Goal: Task Accomplishment & Management: Use online tool/utility

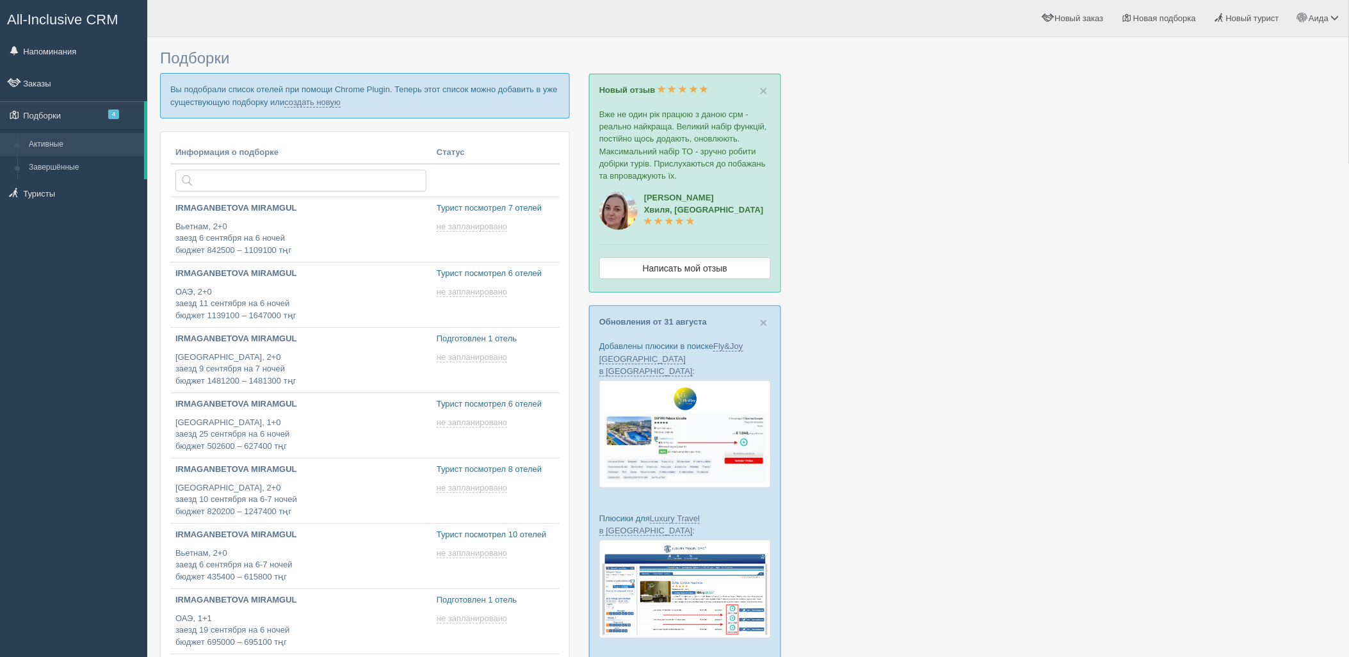
click at [309, 109] on p "Вы подобрали список отелей при помощи Chrome Plugin. Теперь этот список можно д…" at bounding box center [365, 95] width 410 height 45
click at [309, 108] on p "Вы подобрали список отелей при помощи Chrome Plugin. Теперь этот список можно д…" at bounding box center [365, 95] width 410 height 45
click at [309, 101] on link "создать новую" at bounding box center [312, 102] width 56 height 10
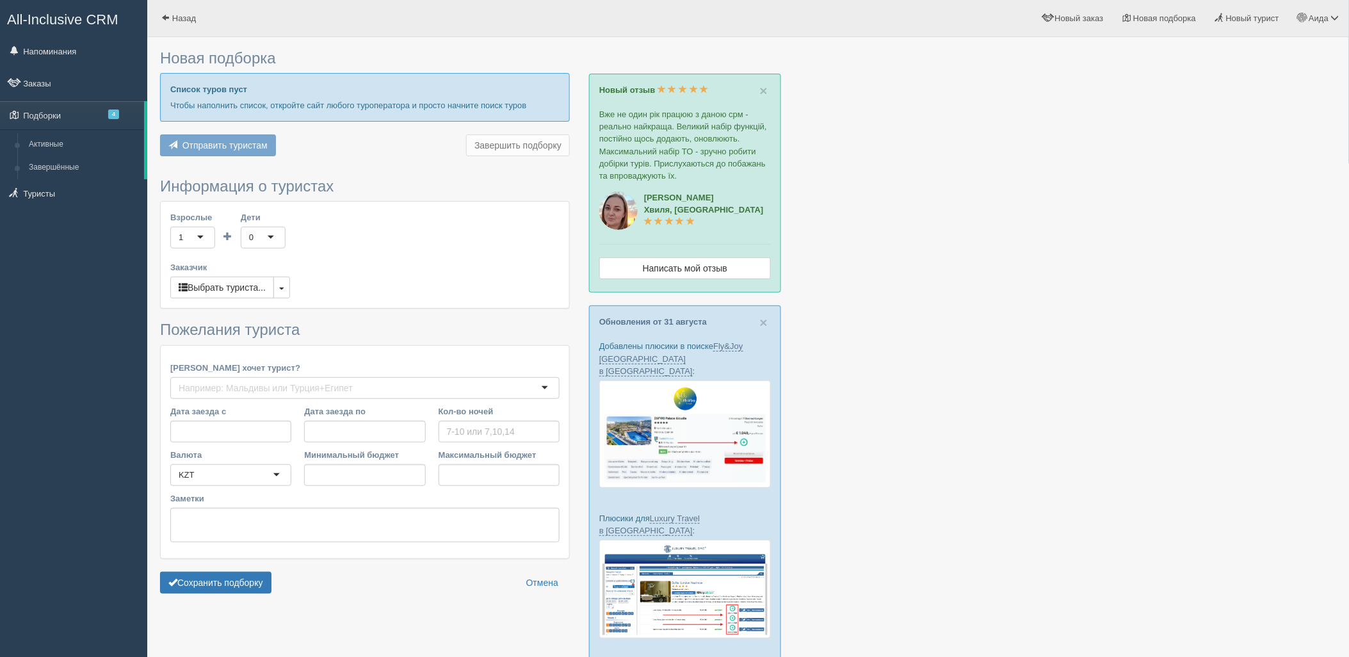
type input "5"
type input "1107300"
type input "1687100"
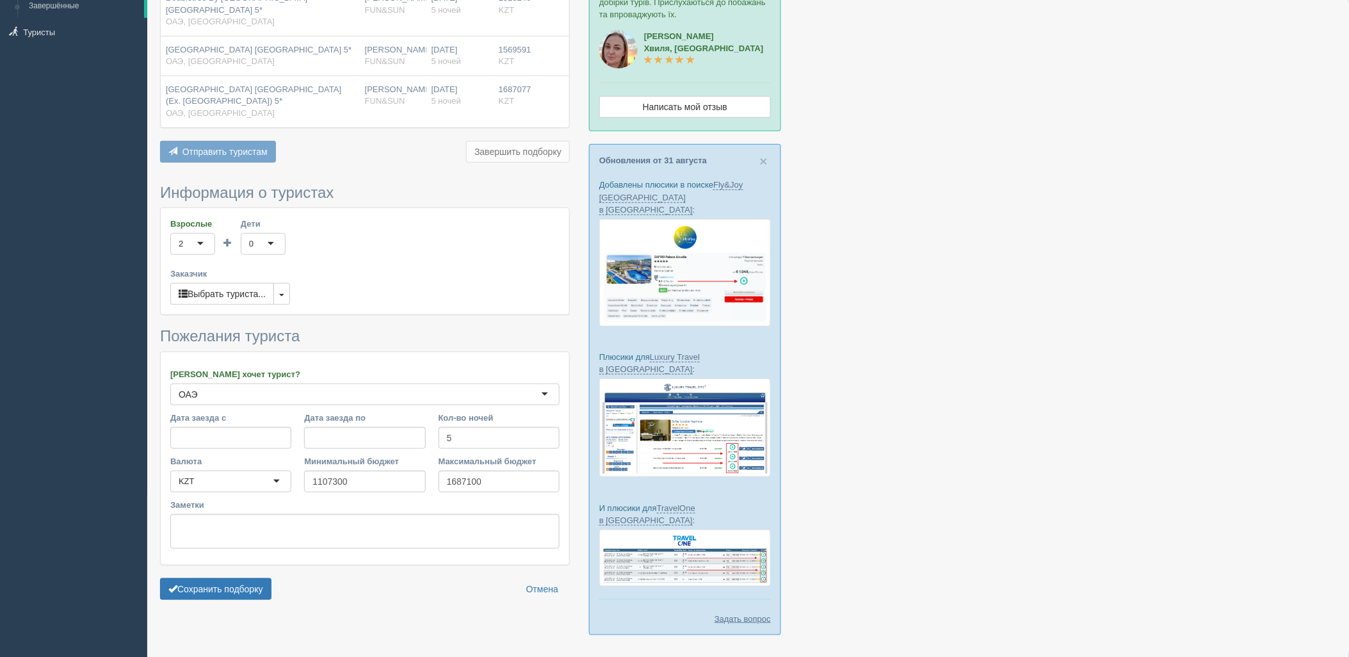
scroll to position [173, 0]
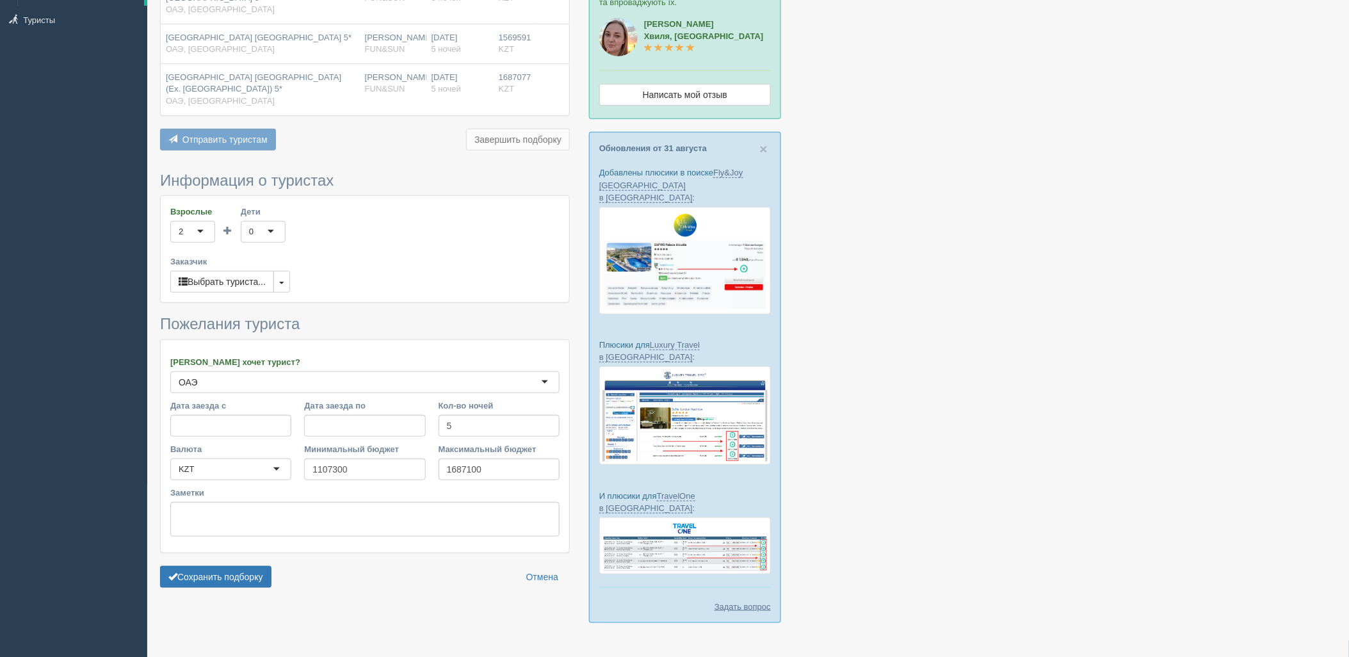
click at [228, 580] on form "Информация о туристах Взрослые 2 2 1 2 3 4 5 6 7 8 9 10 11 12 13 14 15 16 17 18…" at bounding box center [365, 383] width 410 height 422
click at [229, 571] on button "Сохранить подборку" at bounding box center [215, 577] width 111 height 22
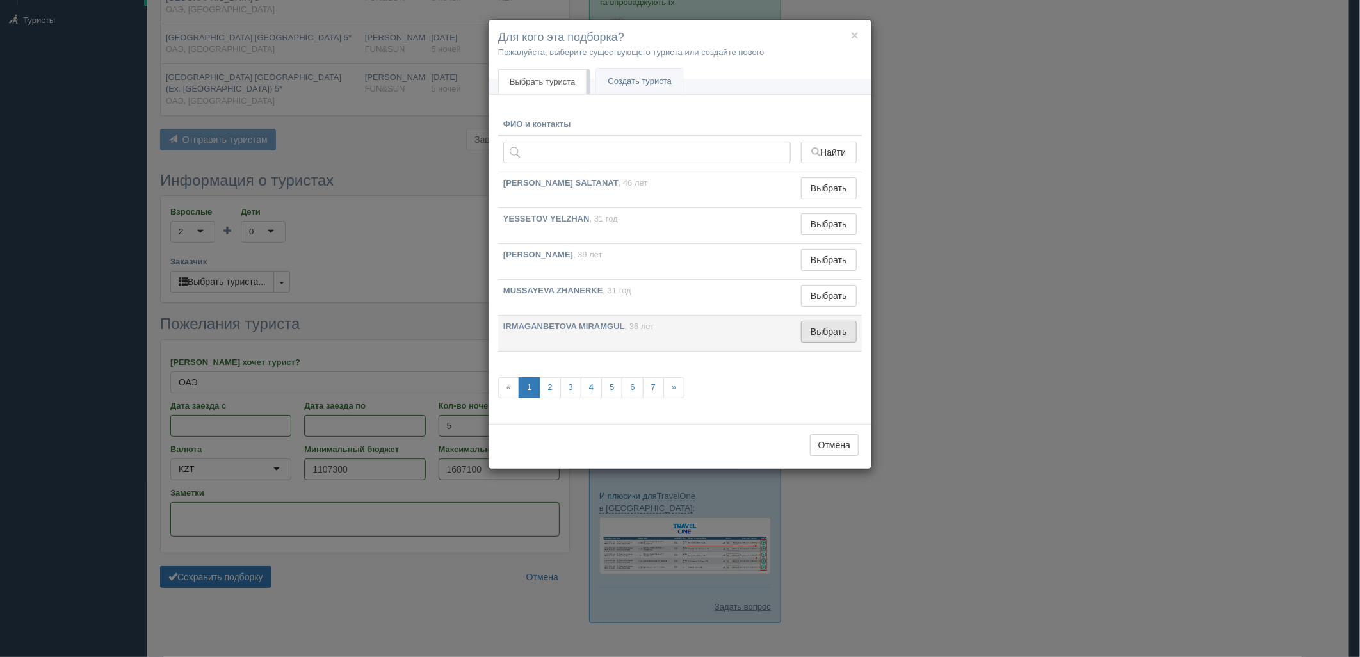
click at [849, 341] on button "Выбрать" at bounding box center [829, 332] width 56 height 22
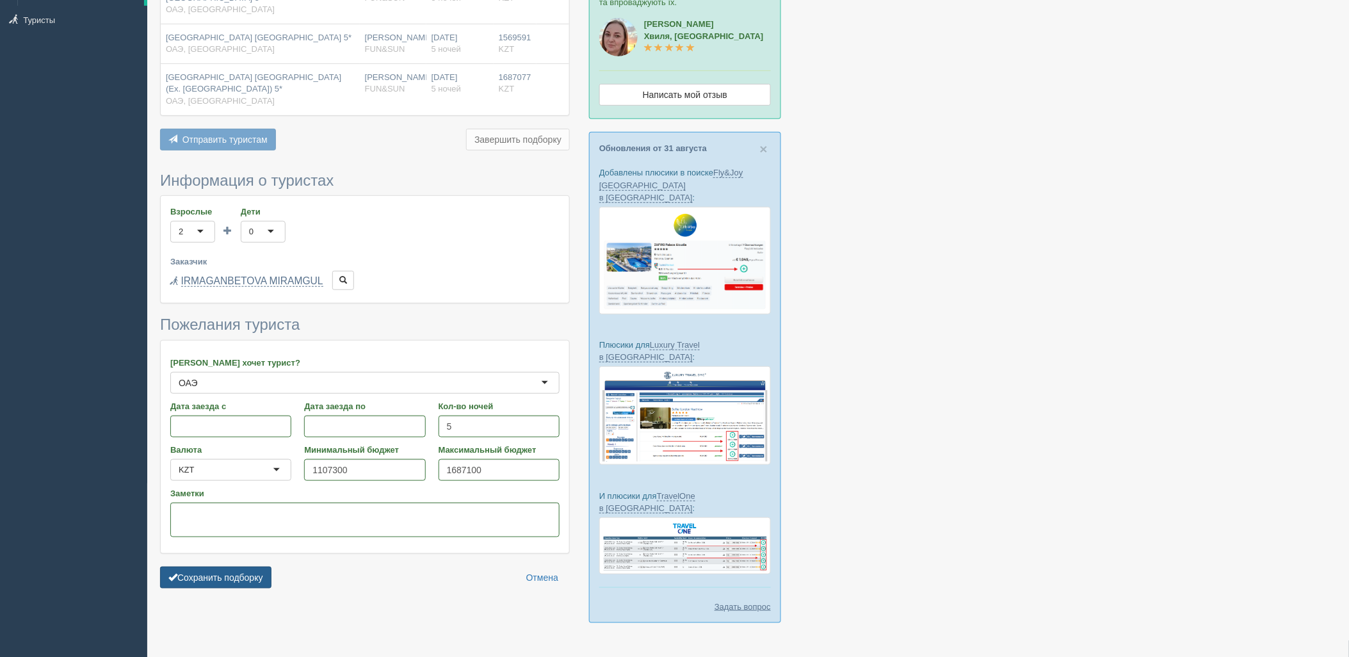
click at [253, 567] on button "Сохранить подборку" at bounding box center [215, 578] width 111 height 22
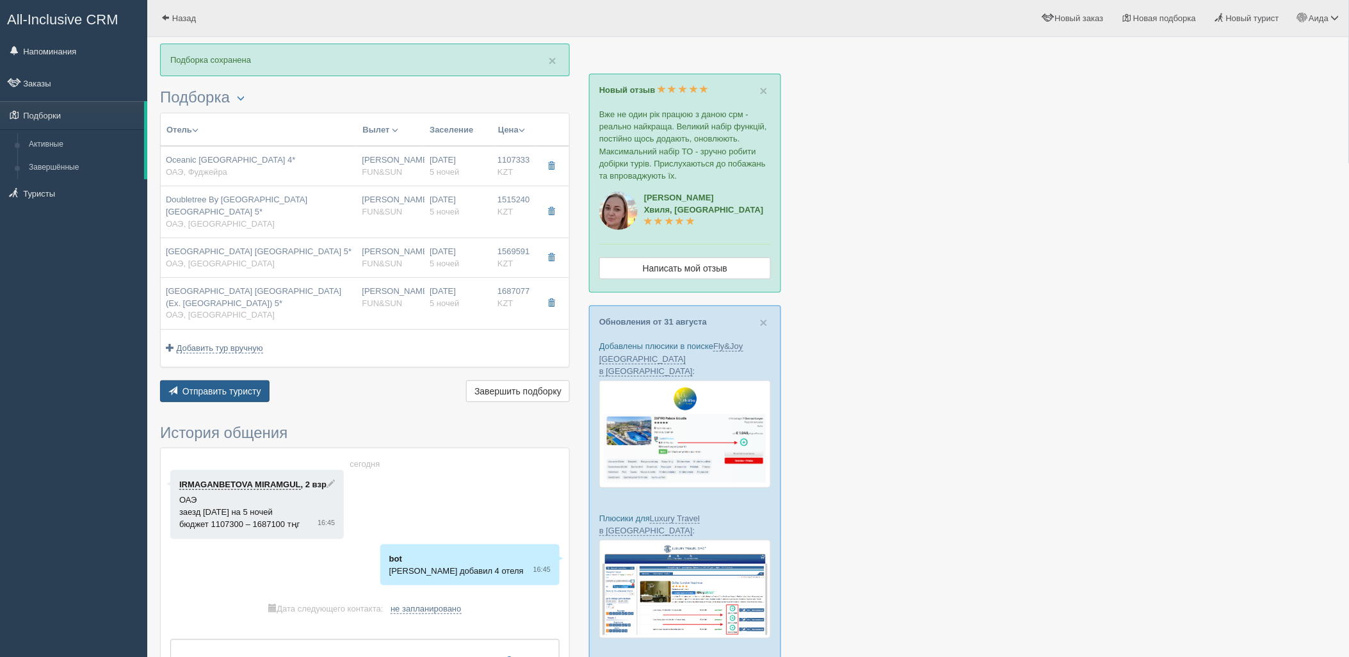
click at [229, 387] on span "Отправить туристу" at bounding box center [221, 391] width 79 height 10
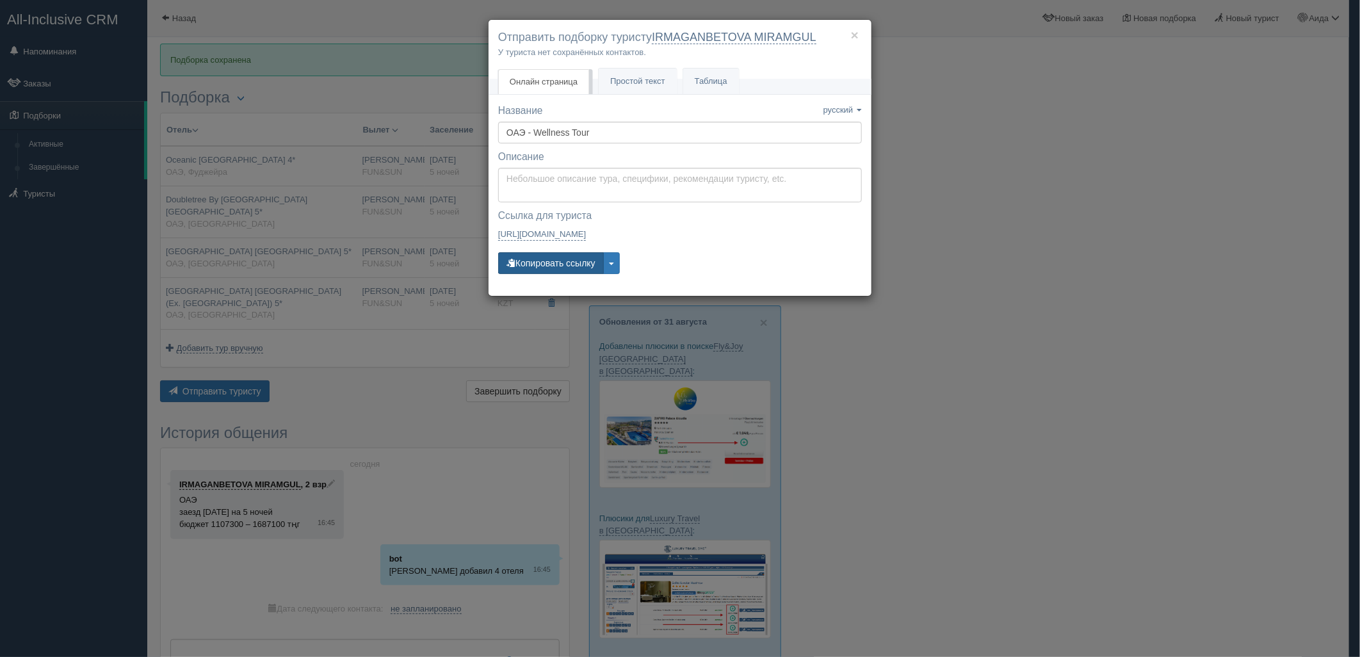
click at [543, 257] on button "Копировать ссылку" at bounding box center [551, 263] width 106 height 22
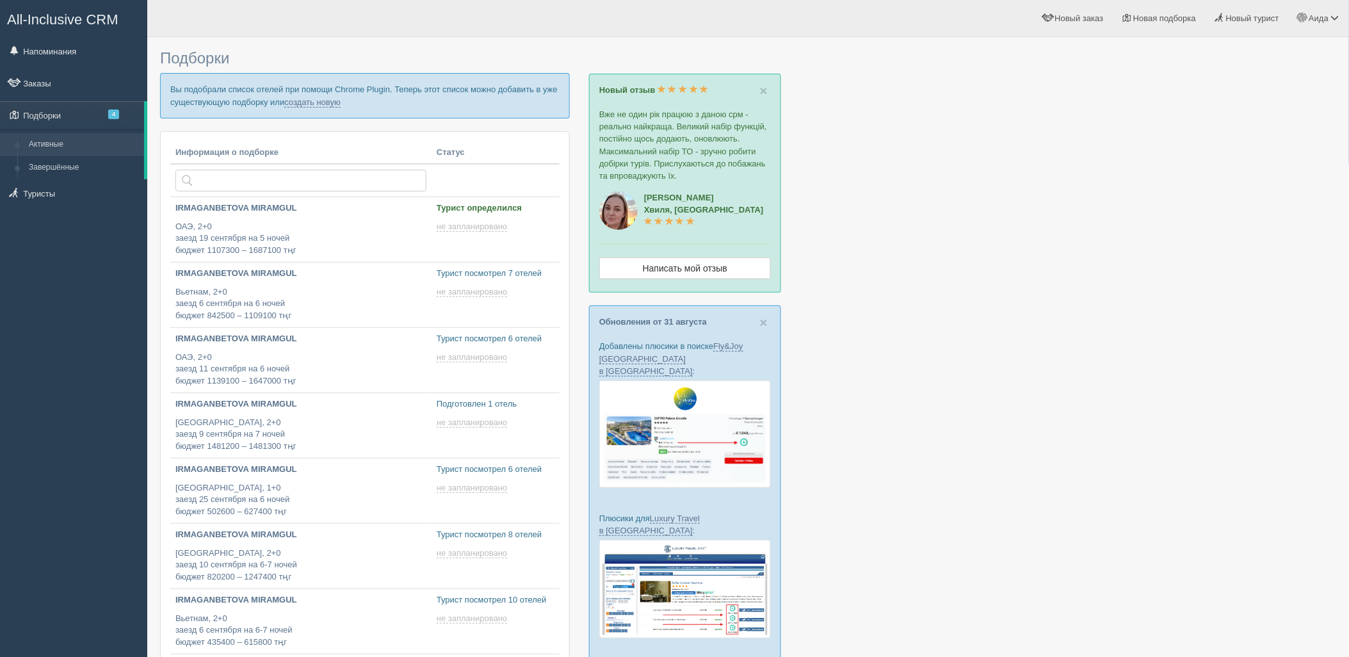
type input "2025-09-05 17:45"
type input "2025-09-05 16:35"
click at [322, 97] on link "создать новую" at bounding box center [312, 102] width 56 height 10
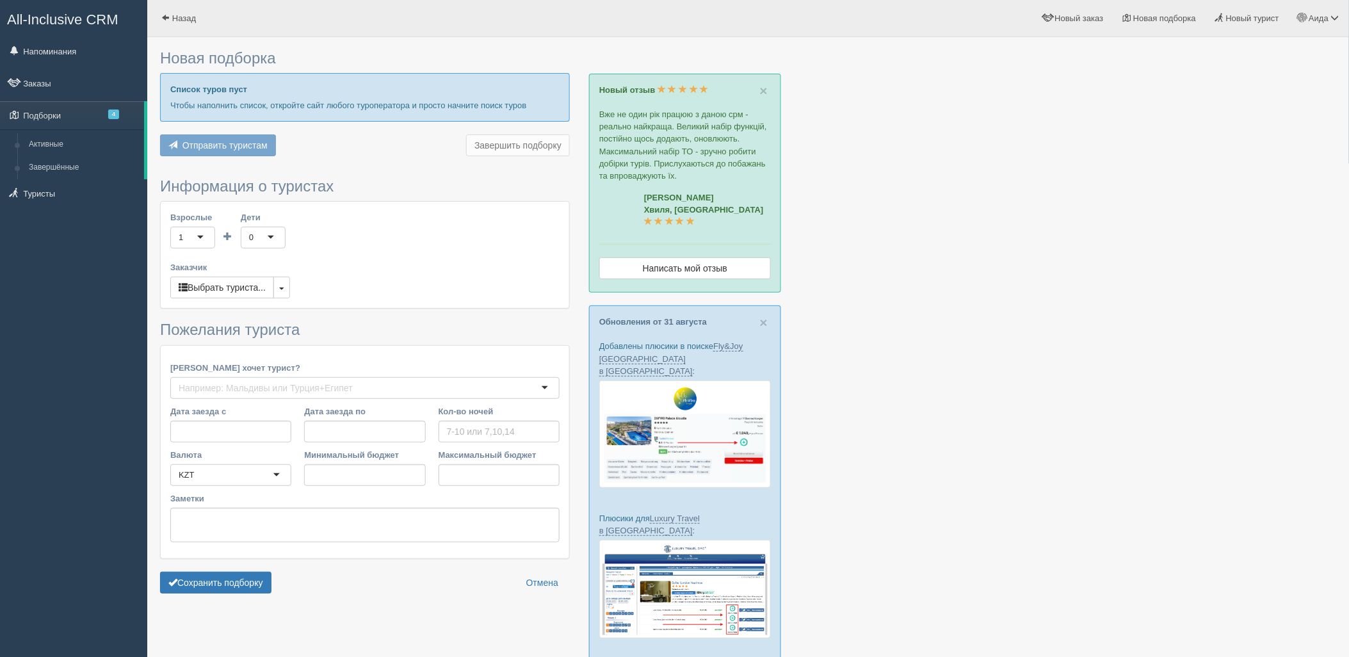
type input "6"
type input "1104800"
type input "1429600"
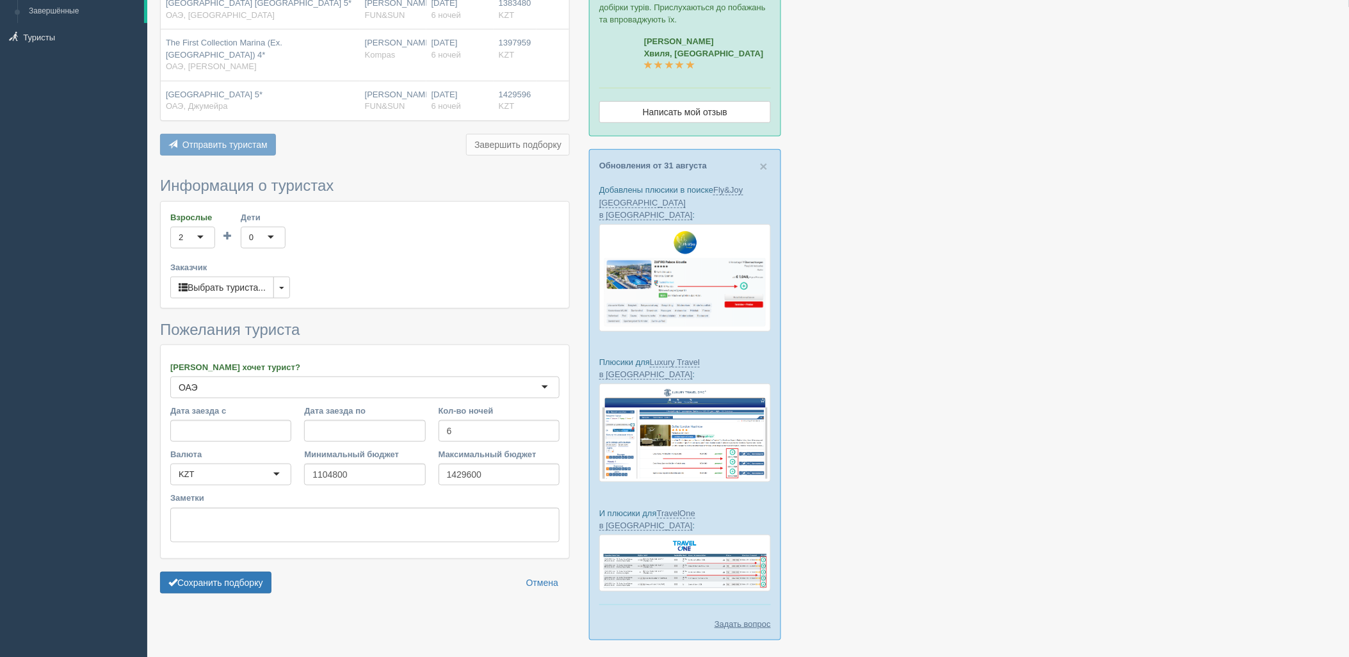
scroll to position [173, 0]
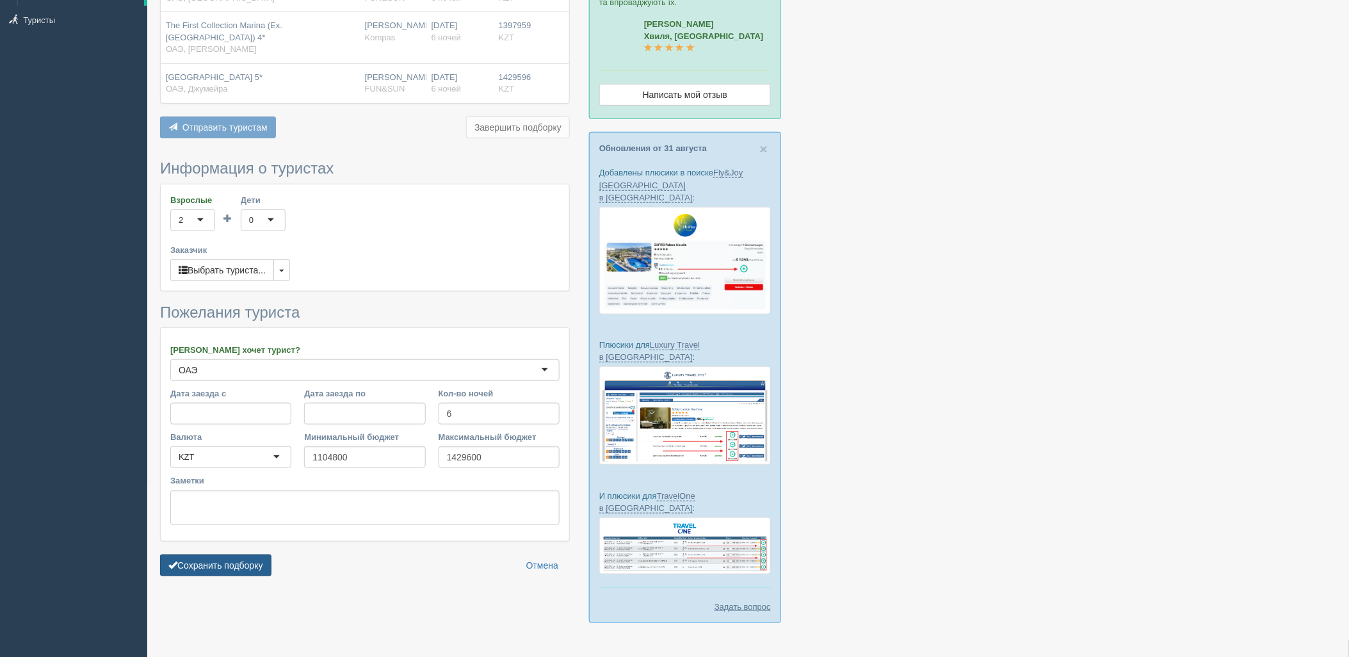
click at [211, 563] on button "Сохранить подборку" at bounding box center [215, 565] width 111 height 22
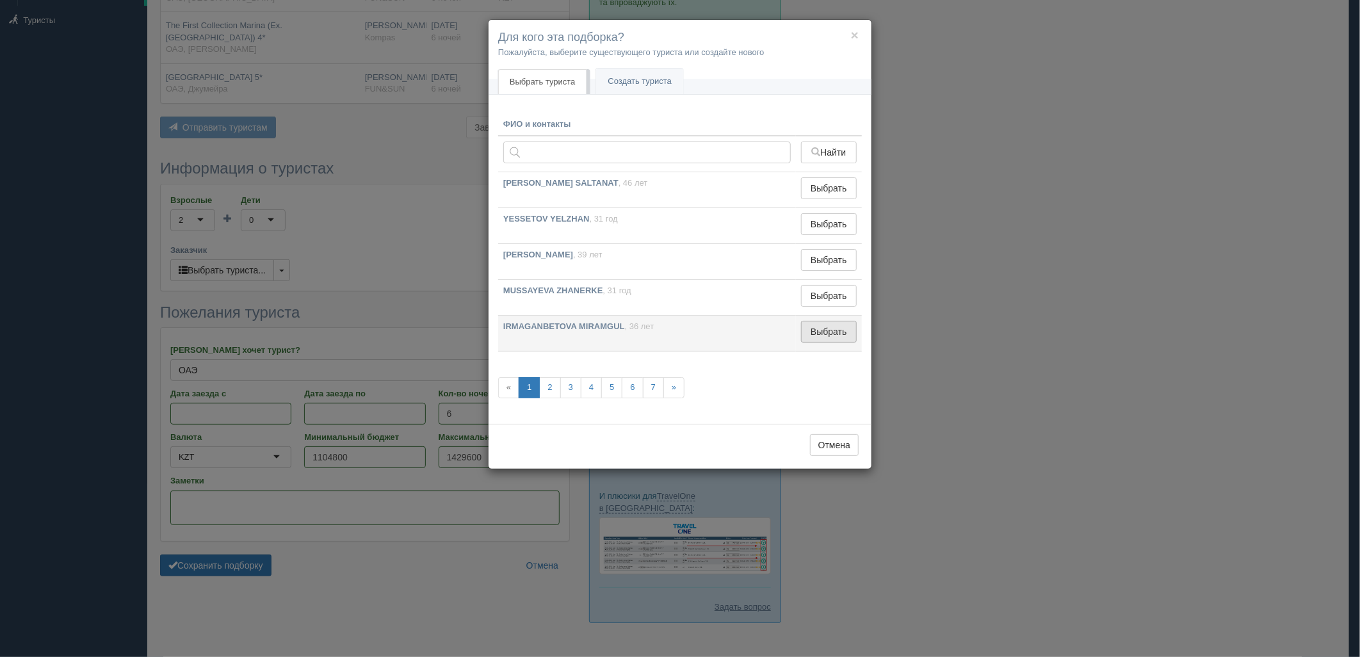
click at [830, 334] on button "Выбрать" at bounding box center [829, 332] width 56 height 22
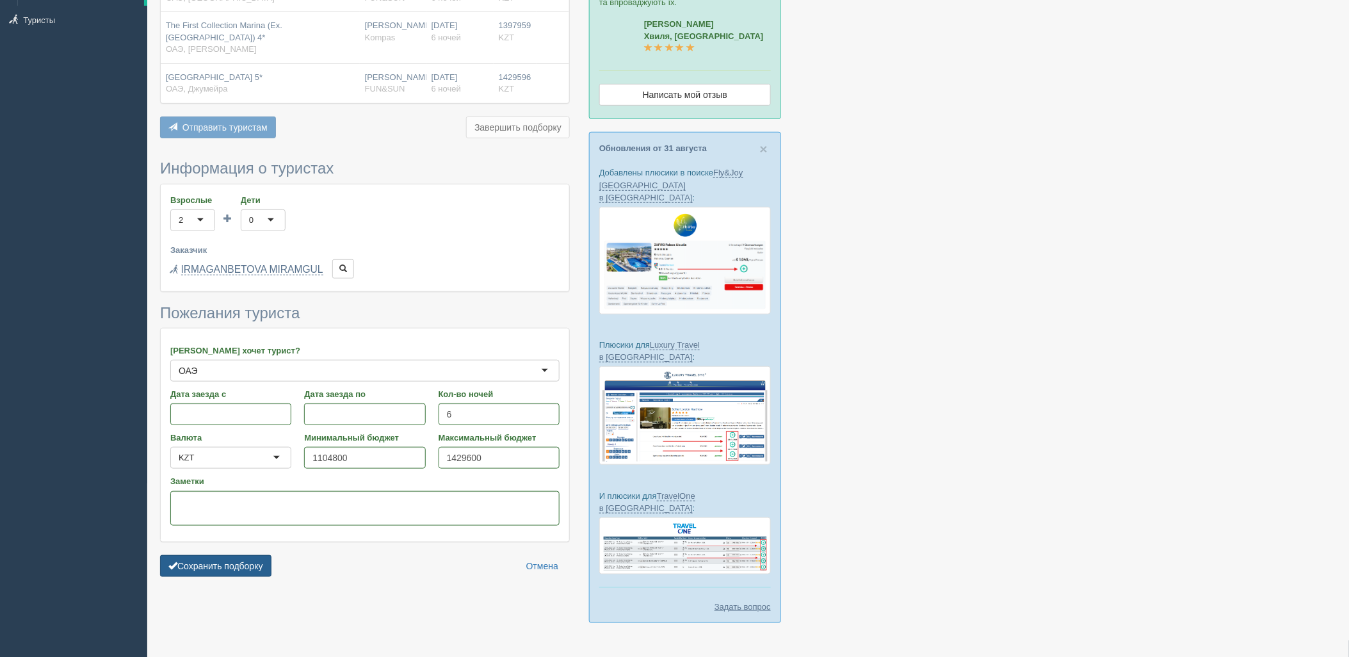
click at [227, 568] on button "Сохранить подборку" at bounding box center [215, 566] width 111 height 22
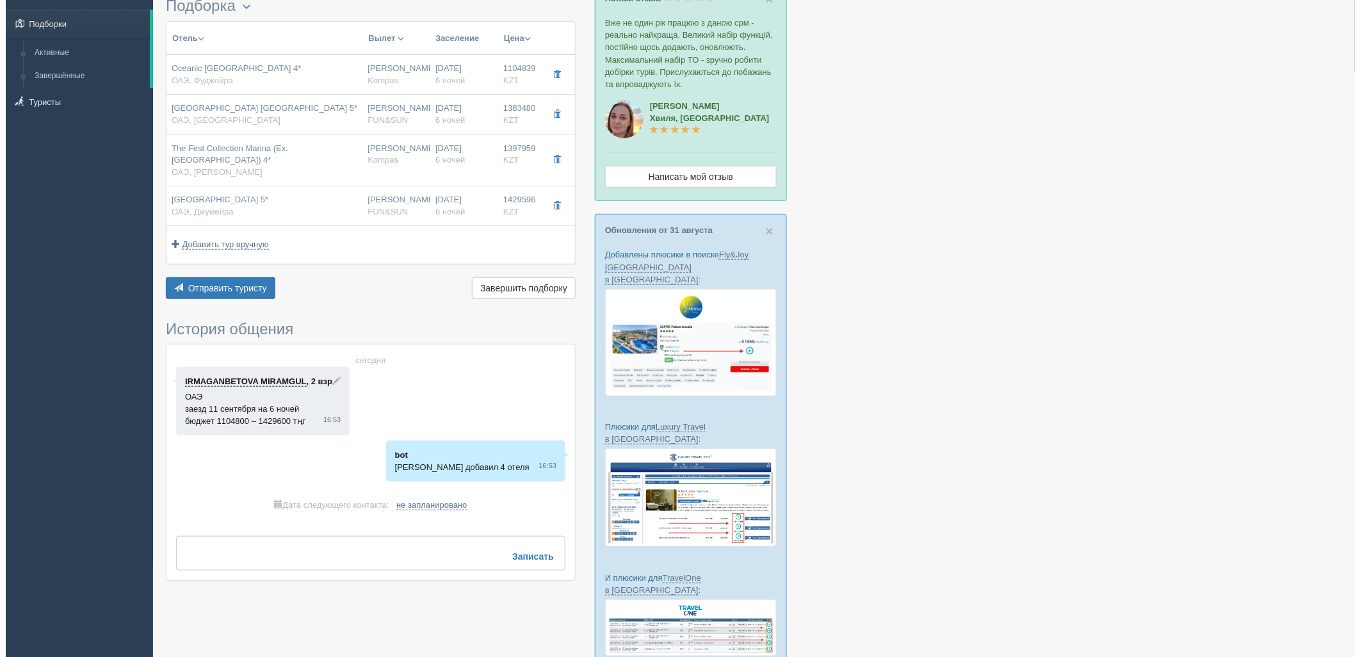
scroll to position [142, 0]
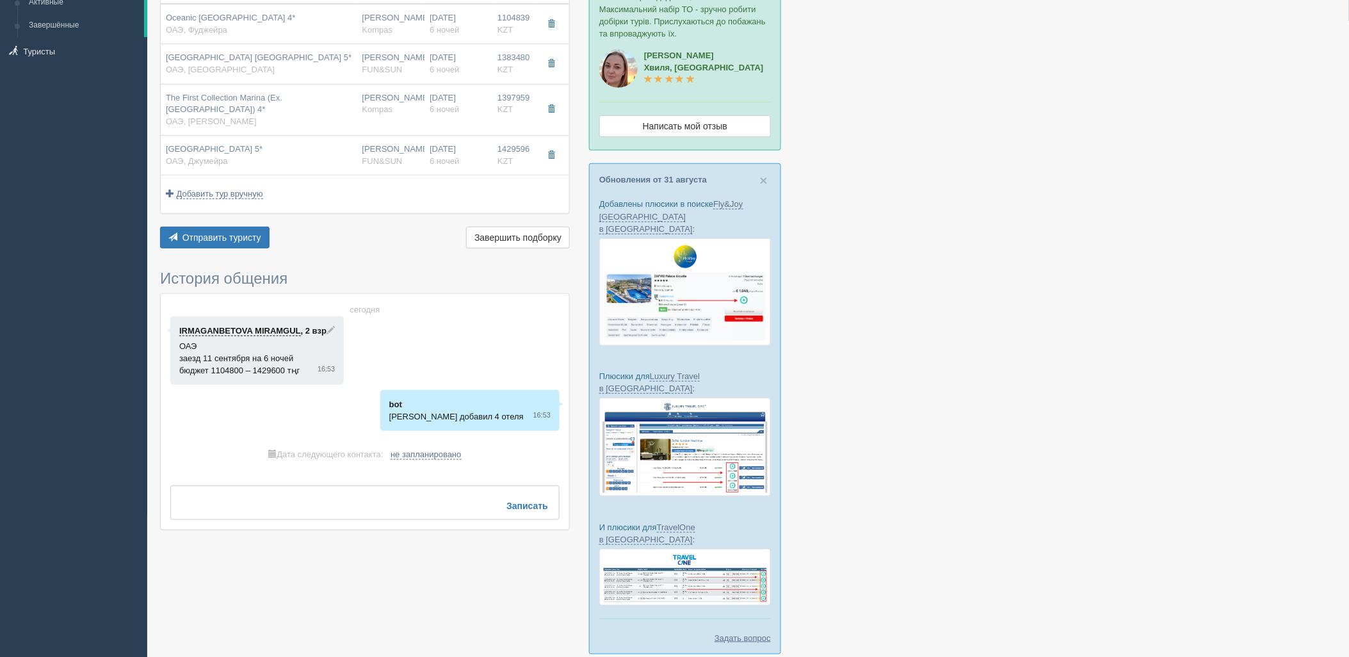
click at [209, 248] on div "Отправить туристу Отправить Завершить подборку Активировать подборку Добавить и…" at bounding box center [365, 239] width 410 height 25
click at [229, 234] on button "Отправить туристу Отправить" at bounding box center [214, 238] width 109 height 22
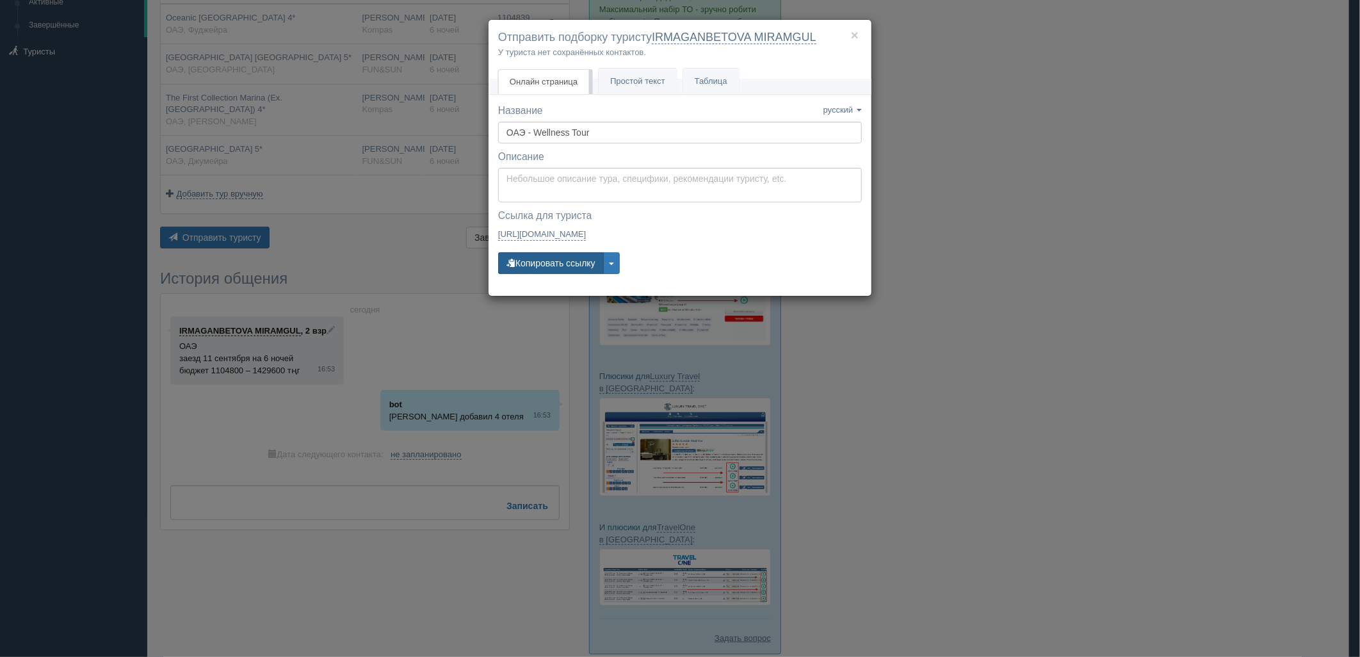
click at [514, 265] on span "button" at bounding box center [510, 262] width 9 height 9
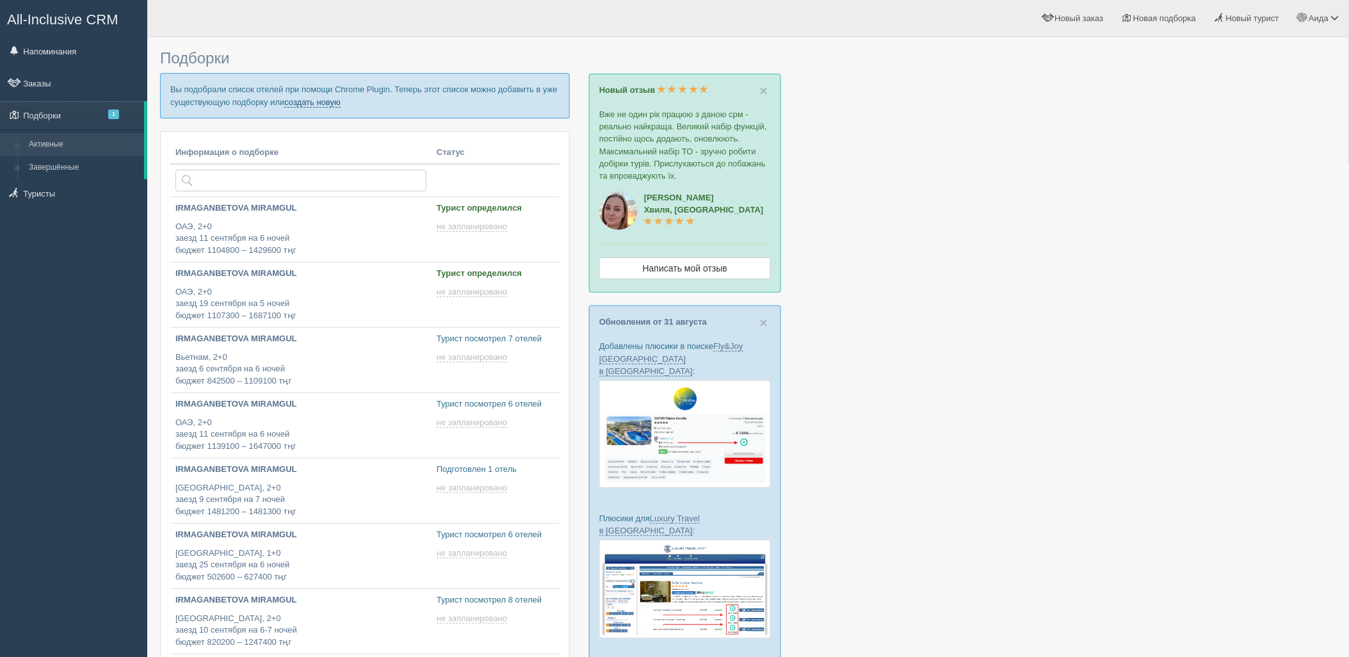
click at [310, 104] on link "создать новую" at bounding box center [312, 102] width 56 height 10
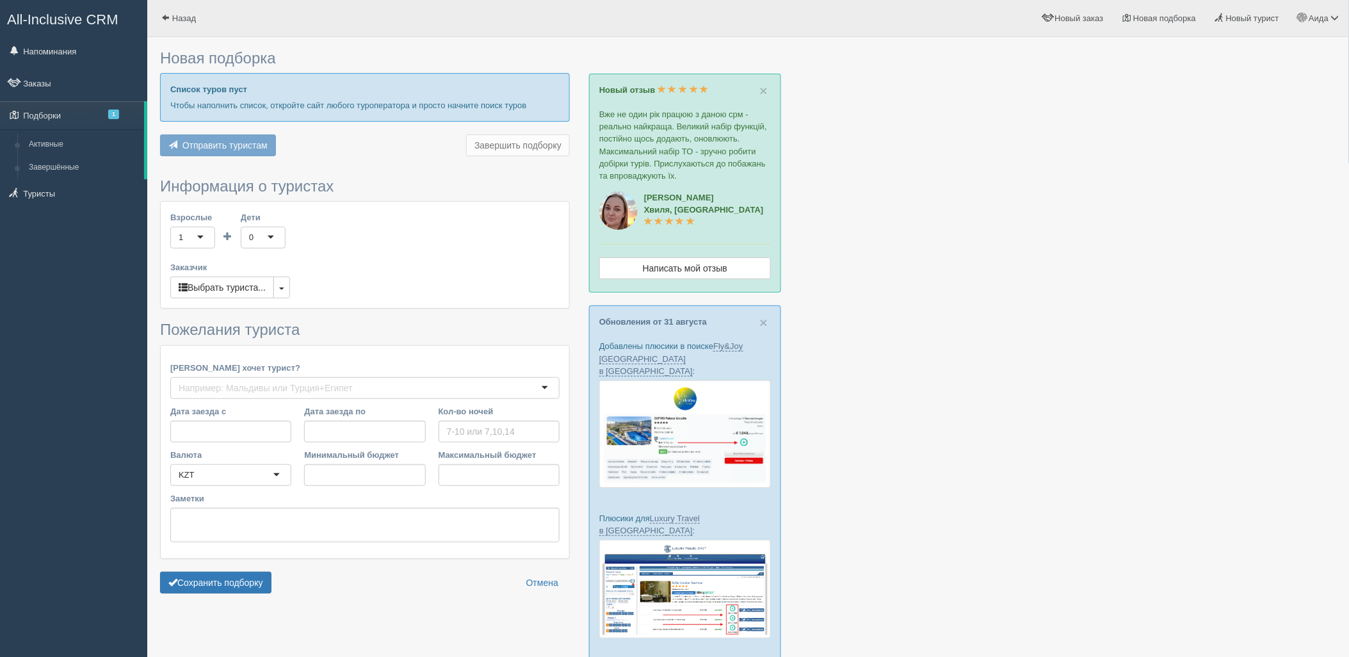
type input "6"
type input "1030400"
type input "1030500"
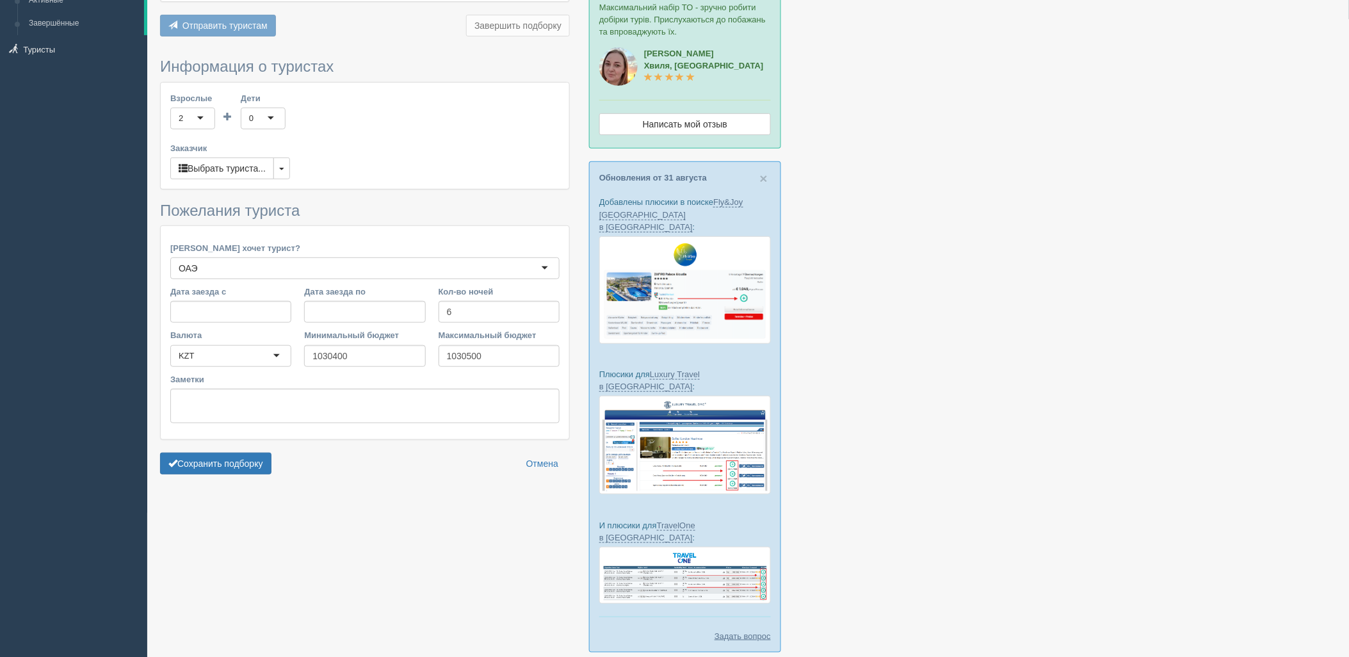
scroll to position [173, 0]
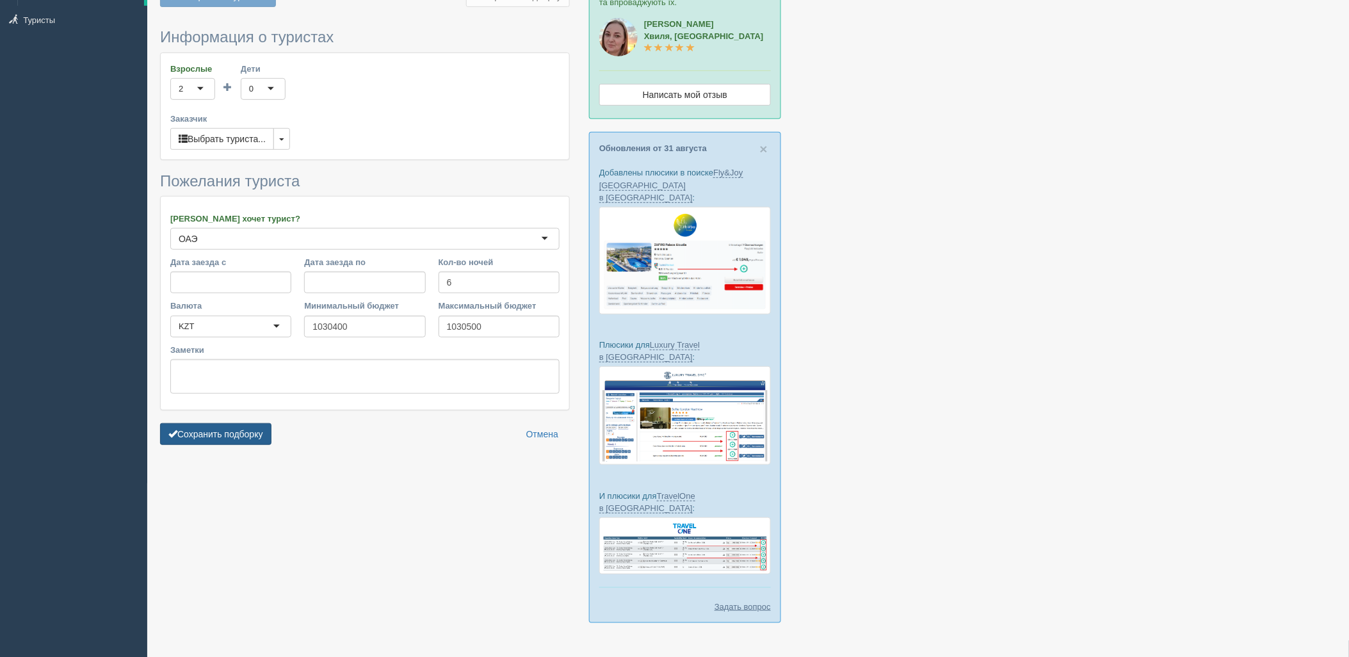
click at [192, 427] on button "Сохранить подборку" at bounding box center [215, 434] width 111 height 22
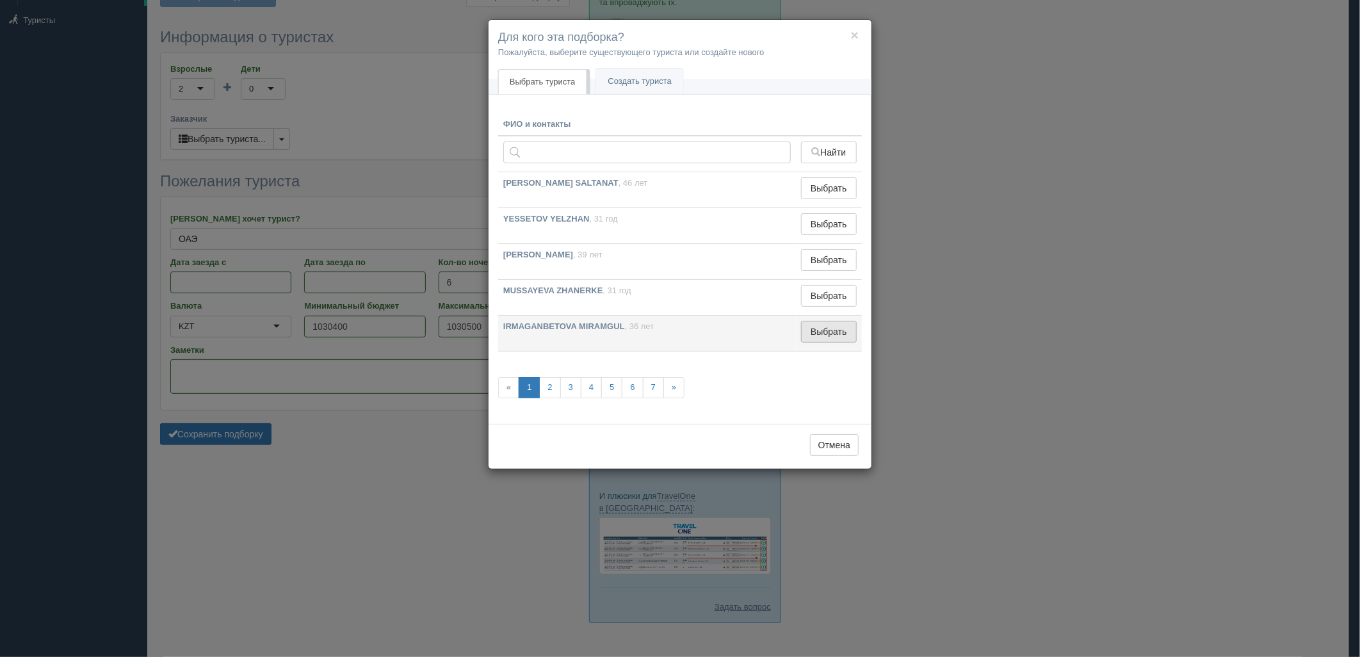
click at [819, 328] on button "Выбрать" at bounding box center [829, 332] width 56 height 22
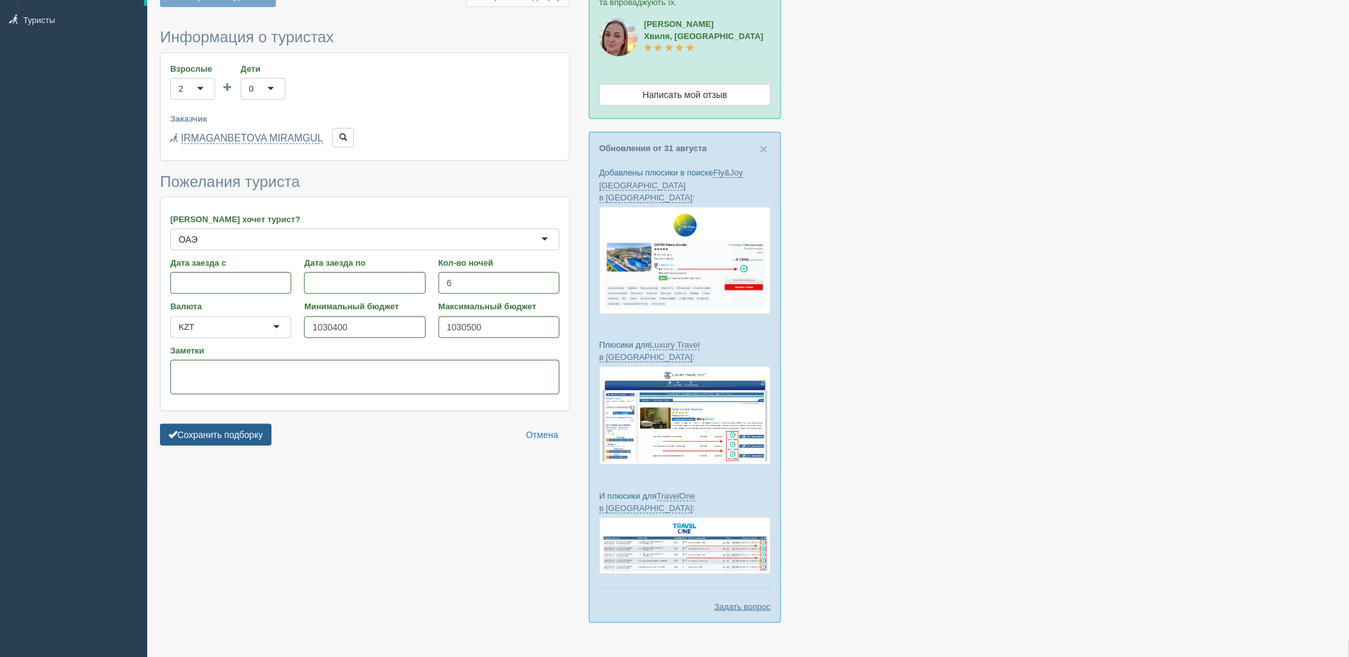
click at [216, 428] on button "Сохранить подборку" at bounding box center [215, 435] width 111 height 22
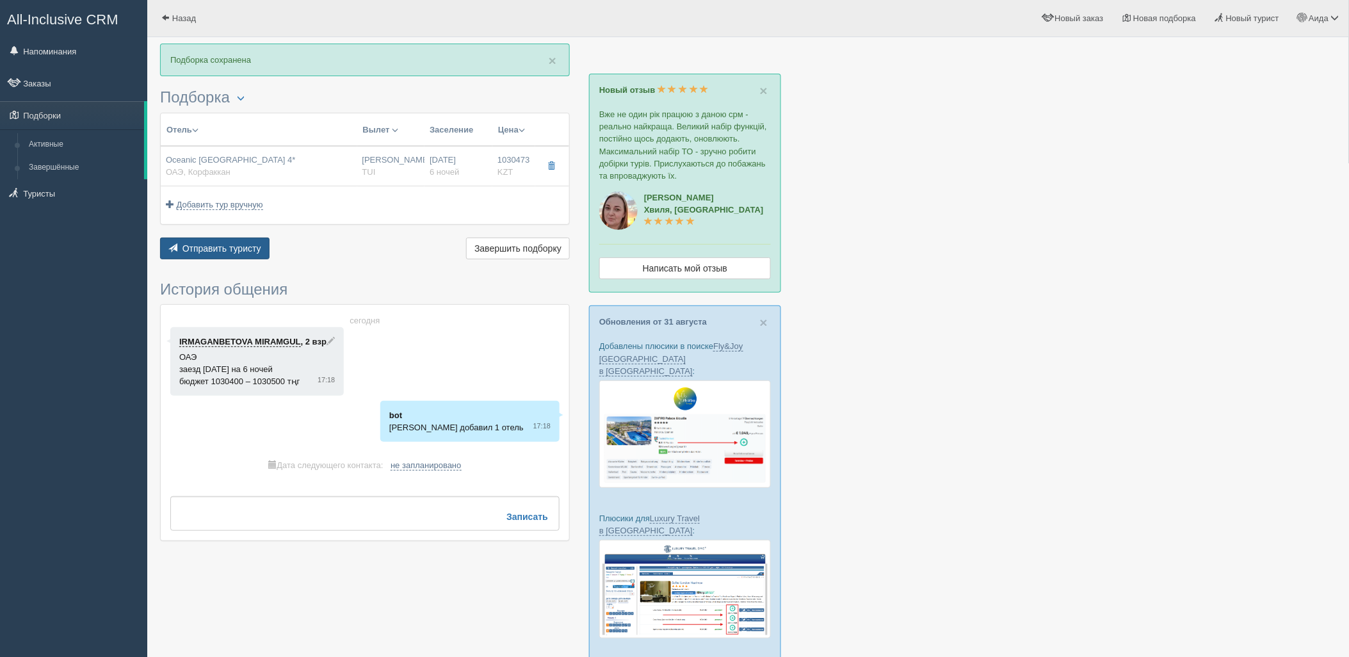
click at [250, 245] on span "Отправить туристу" at bounding box center [221, 248] width 79 height 10
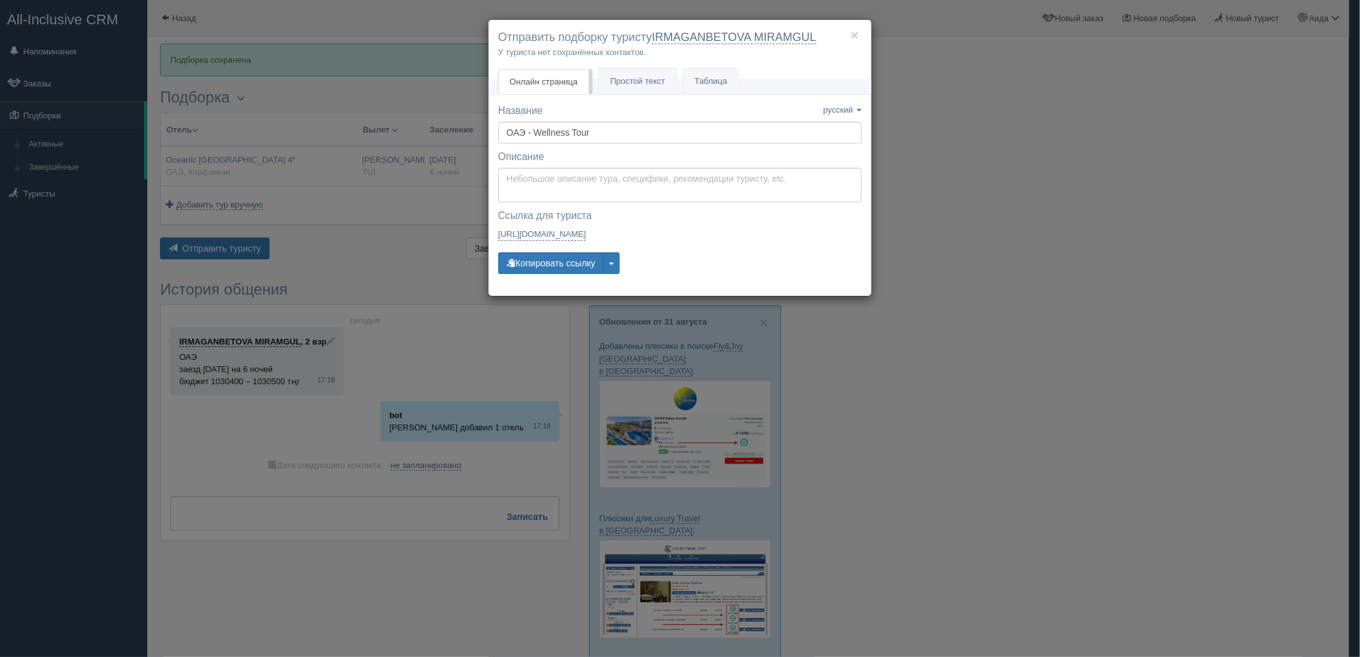
click at [638, 96] on div "× Отправить подборку туристу IRMAGANBETOVA MIRAMGUL У туриста нет сохранённых к…" at bounding box center [680, 157] width 384 height 277
click at [638, 74] on link "Простой текст Текст" at bounding box center [638, 81] width 78 height 26
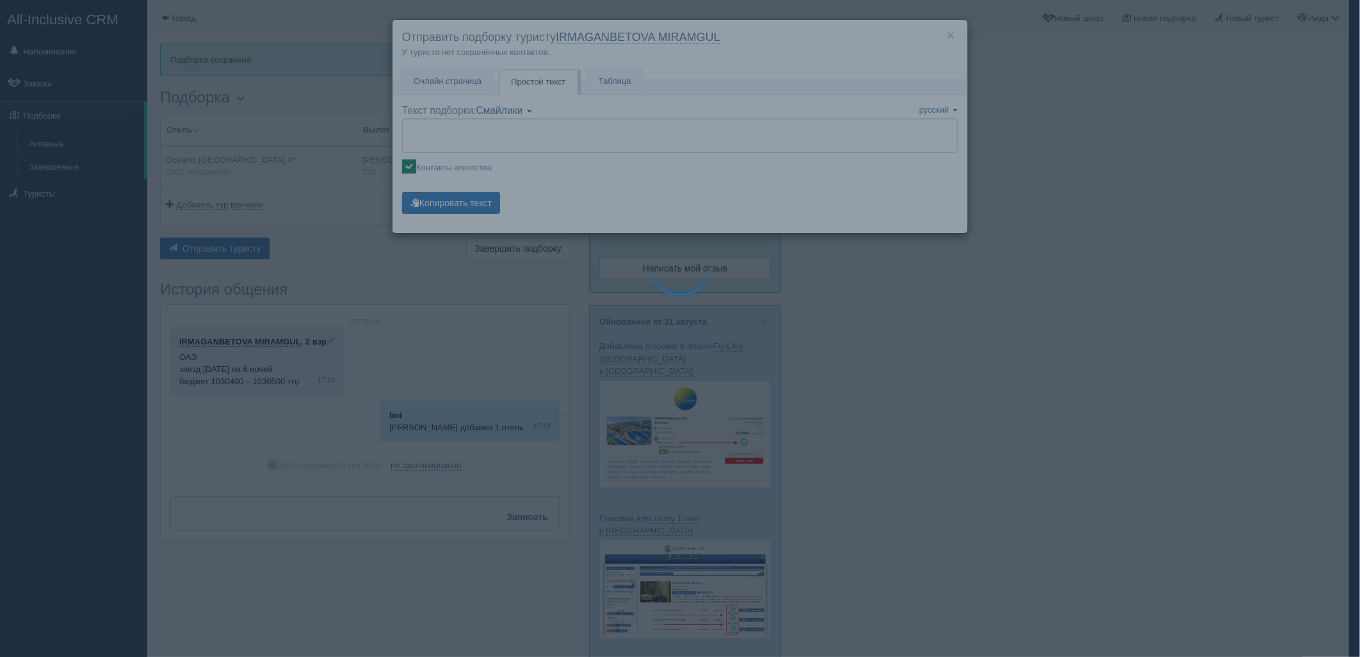
type textarea "🌞 Добрый день! Предлагаем Вам рассмотреть следующие варианты: 🌎 ОАЭ, Корфаккан …"
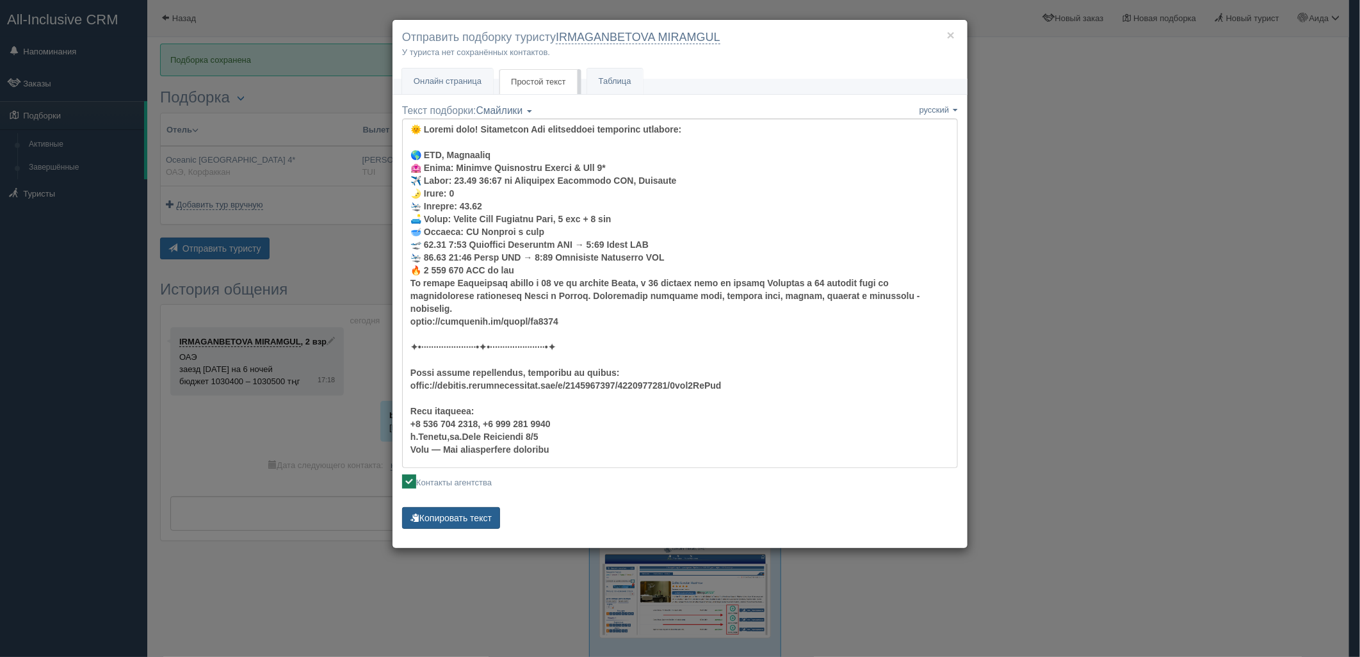
click at [459, 519] on button "Копировать текст" at bounding box center [451, 518] width 98 height 22
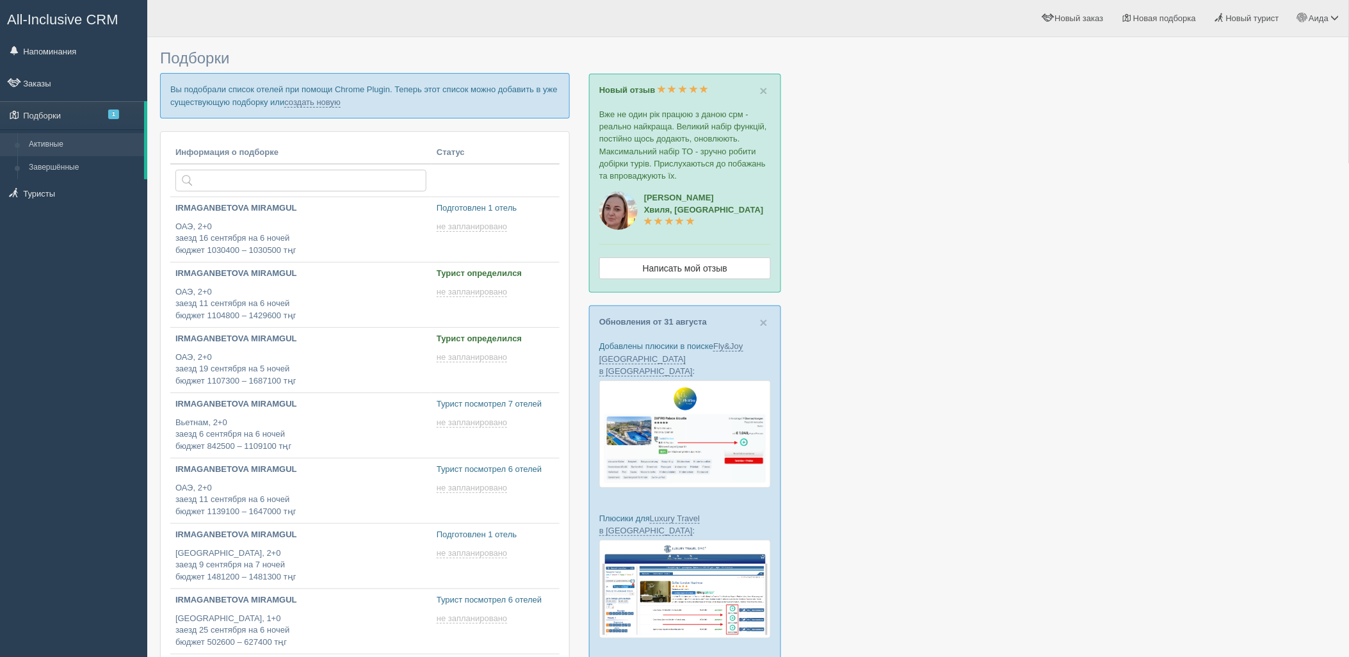
type input "[DATE] 18:15"
click at [325, 103] on link "создать новую" at bounding box center [312, 102] width 56 height 10
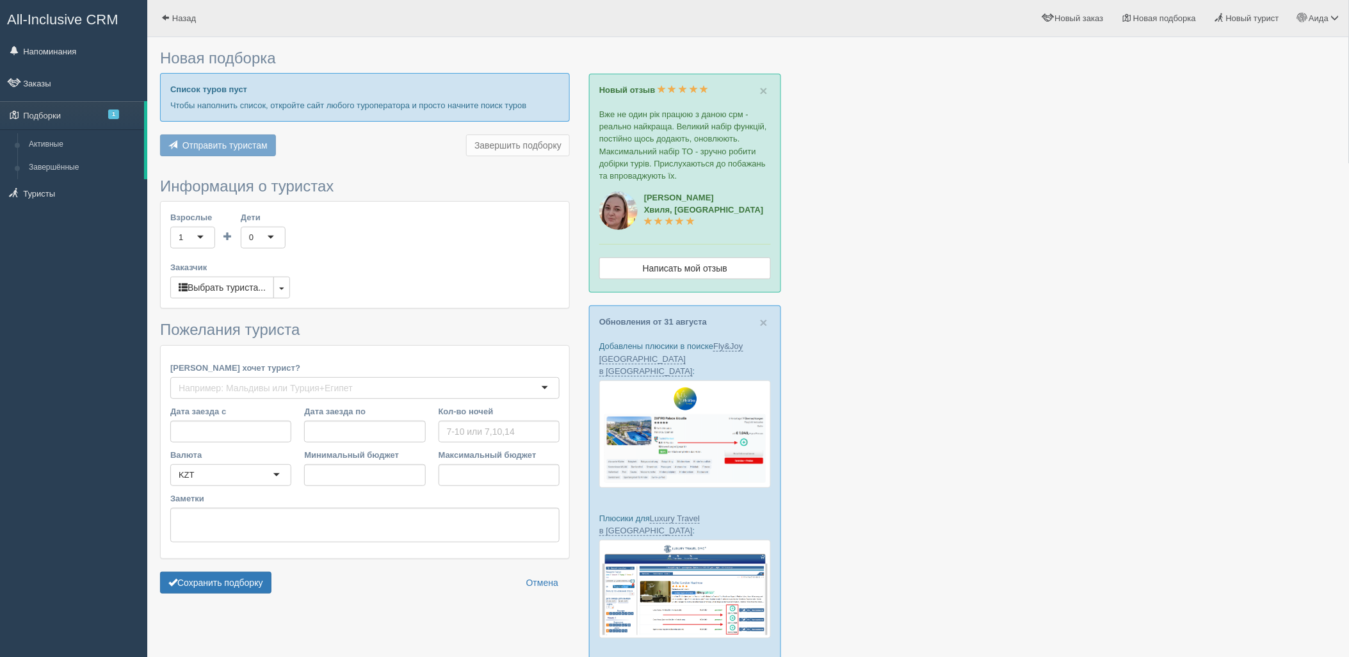
type input "6"
type input "1144100"
type input "1144200"
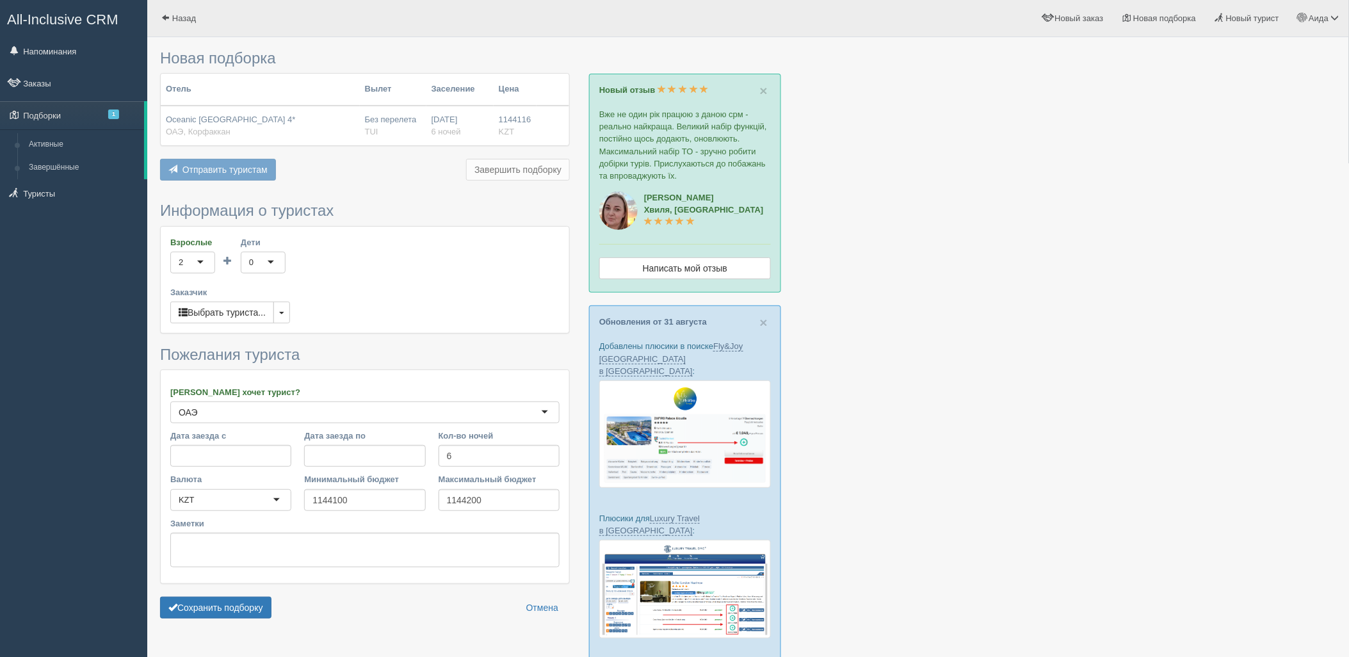
click at [207, 593] on form "Информация о туристах Взрослые 2 2 1 2 3 4 5 6 7 8 9 10 11 12 13 14 15 16 17 18…" at bounding box center [365, 413] width 410 height 422
click at [219, 602] on button "Сохранить подборку" at bounding box center [215, 608] width 111 height 22
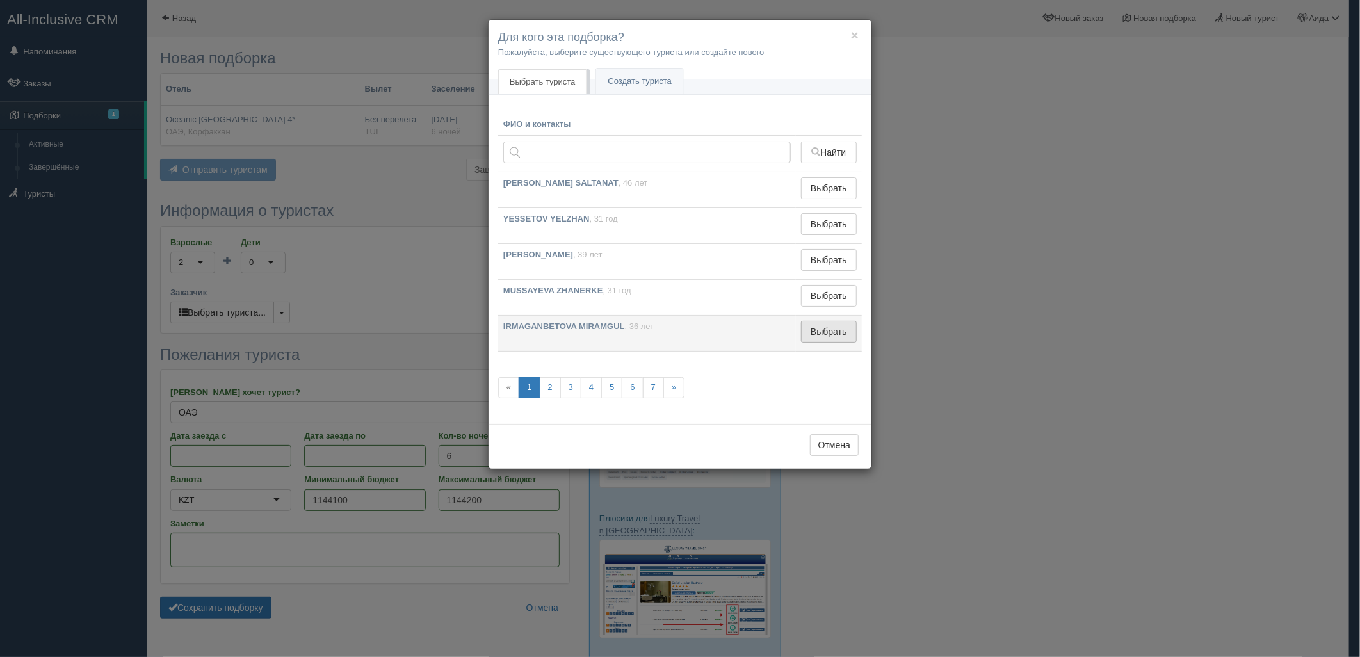
click at [822, 334] on button "Выбрать" at bounding box center [829, 332] width 56 height 22
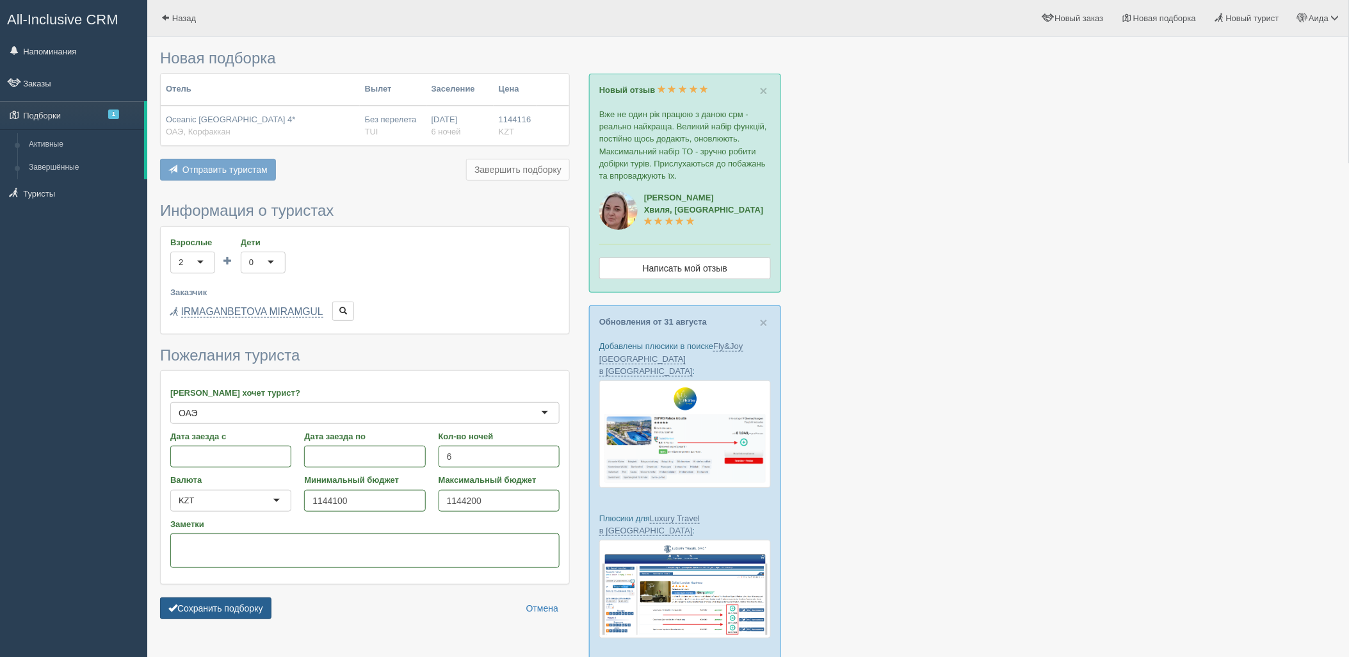
click at [237, 606] on button "Сохранить подборку" at bounding box center [215, 608] width 111 height 22
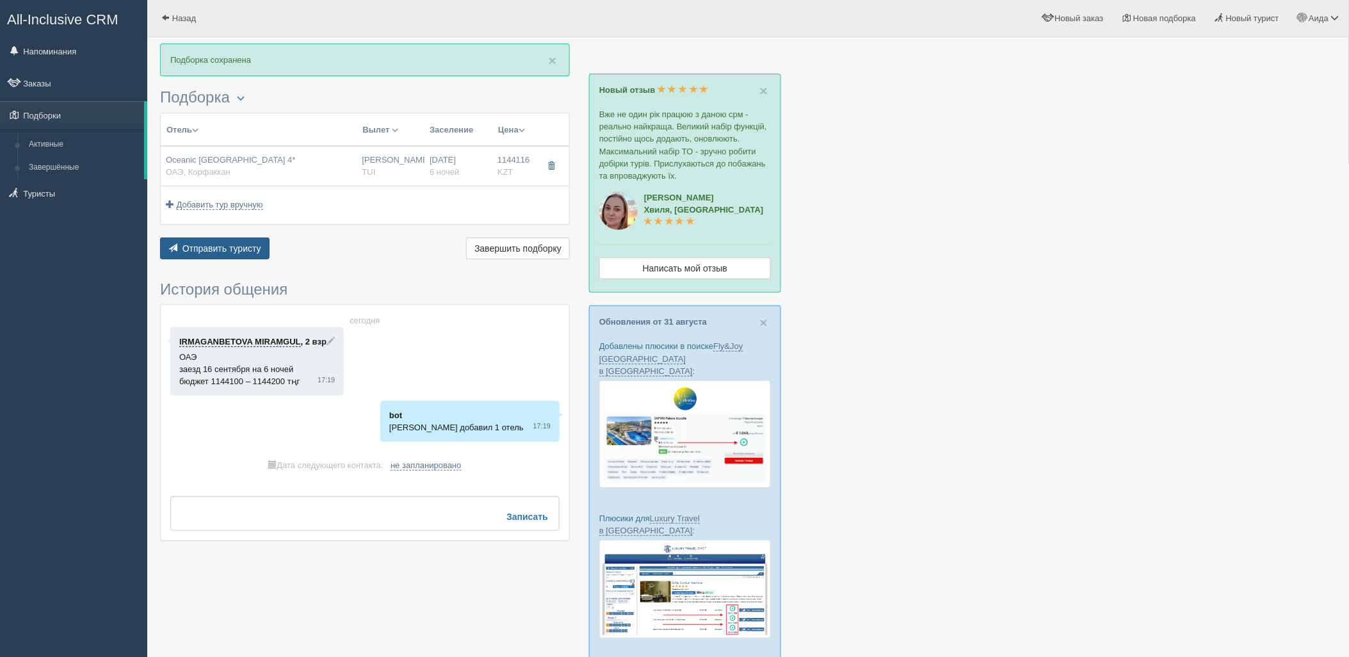
click at [224, 252] on span "Отправить туристу" at bounding box center [221, 248] width 79 height 10
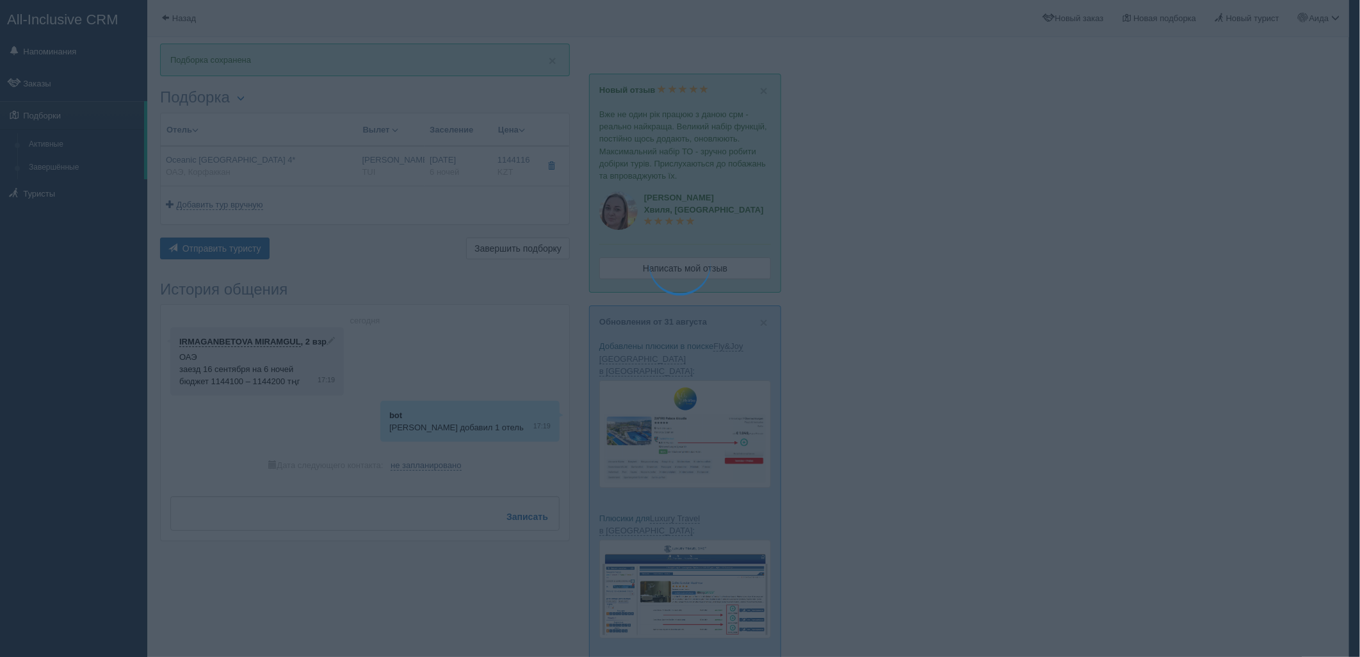
type textarea "🌞 Добрый день! Предлагаем Вам рассмотреть следующие варианты: 🌎 ОАЭ, Корфаккан …"
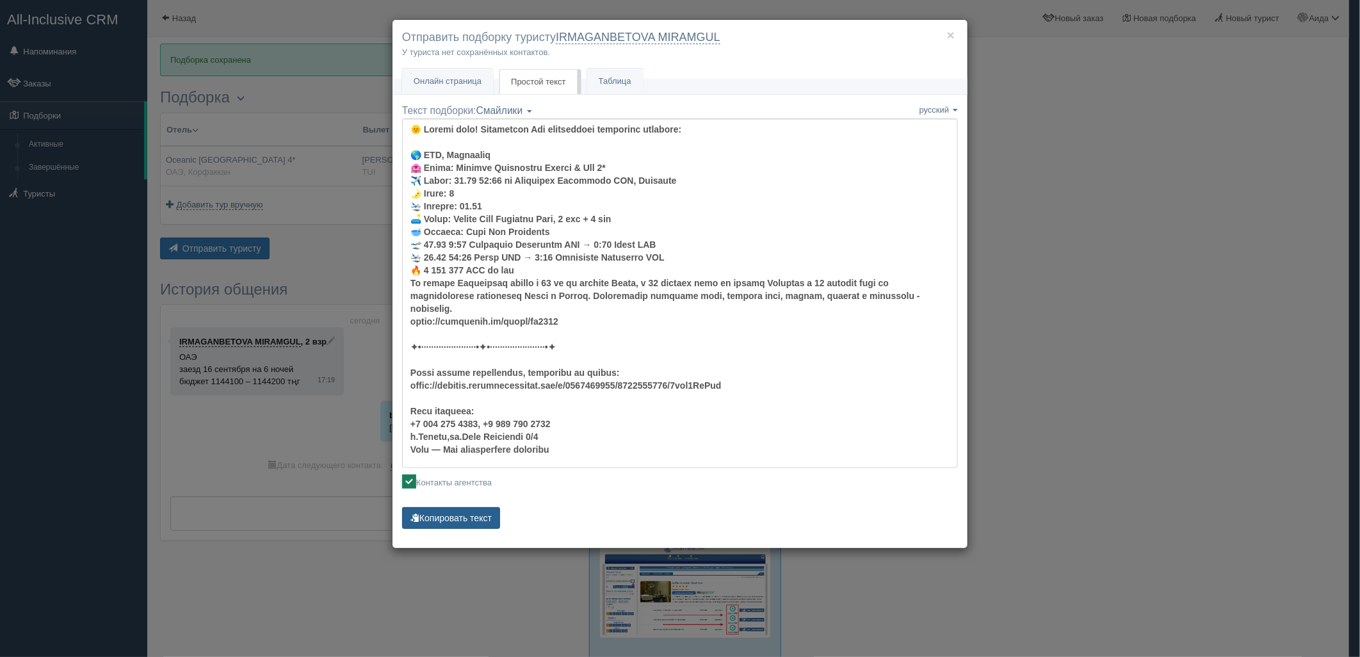
click at [465, 510] on button "Копировать текст" at bounding box center [451, 518] width 98 height 22
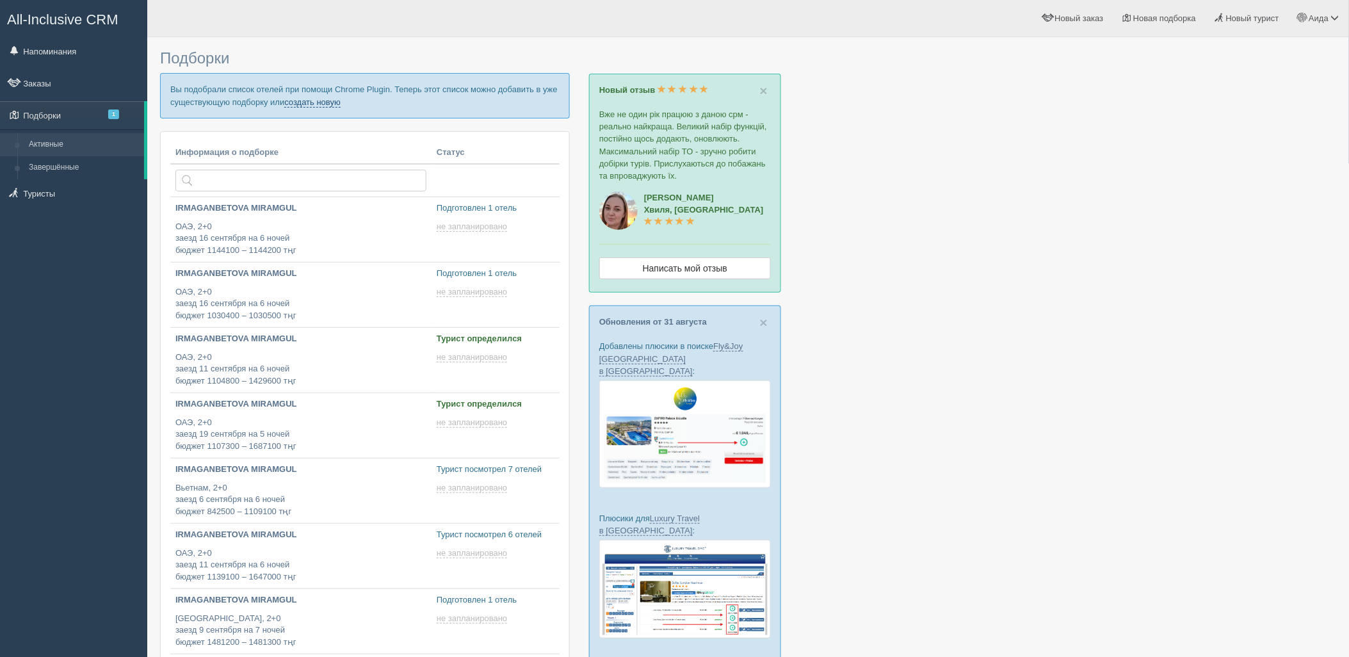
click at [323, 101] on link "создать новую" at bounding box center [312, 102] width 56 height 10
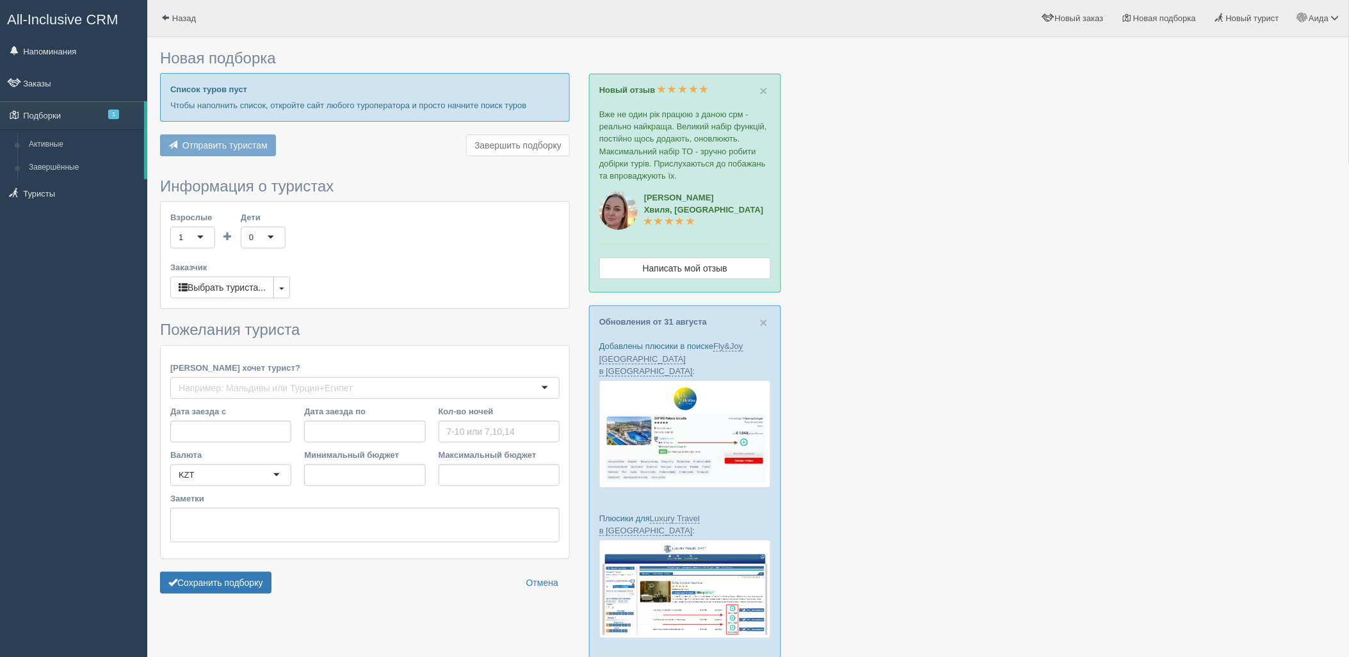
type input "7"
type input "1016000"
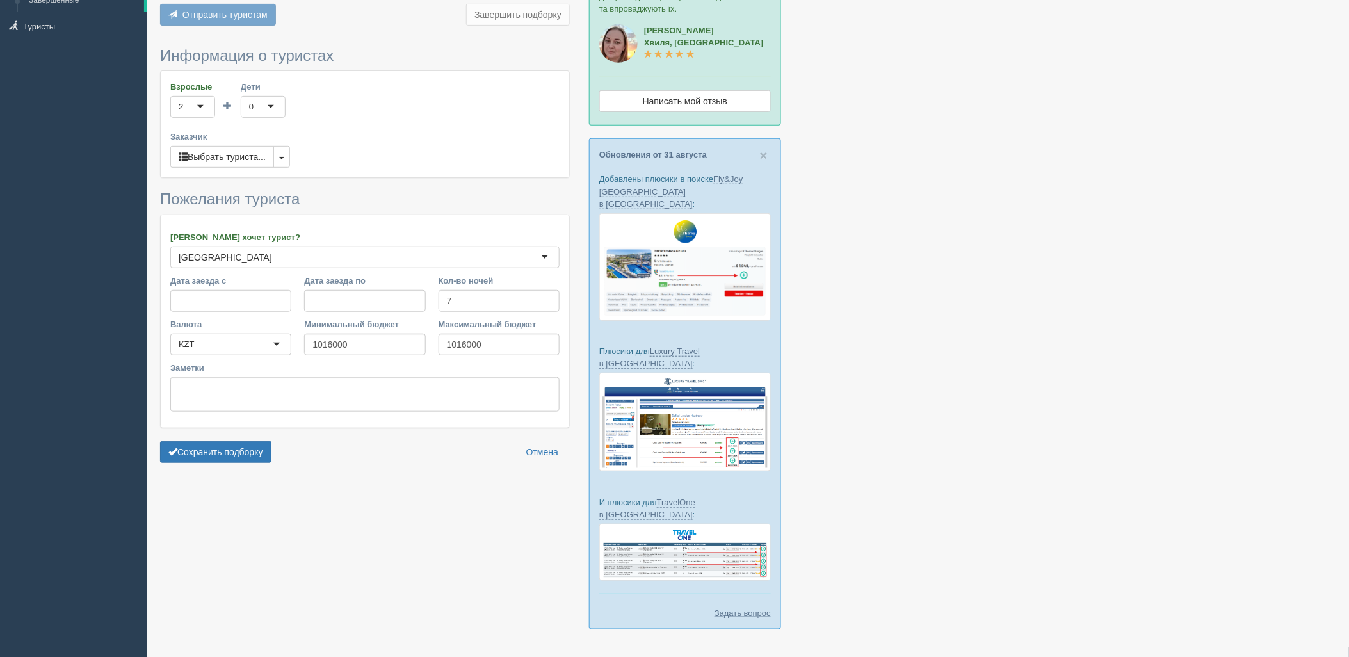
scroll to position [173, 0]
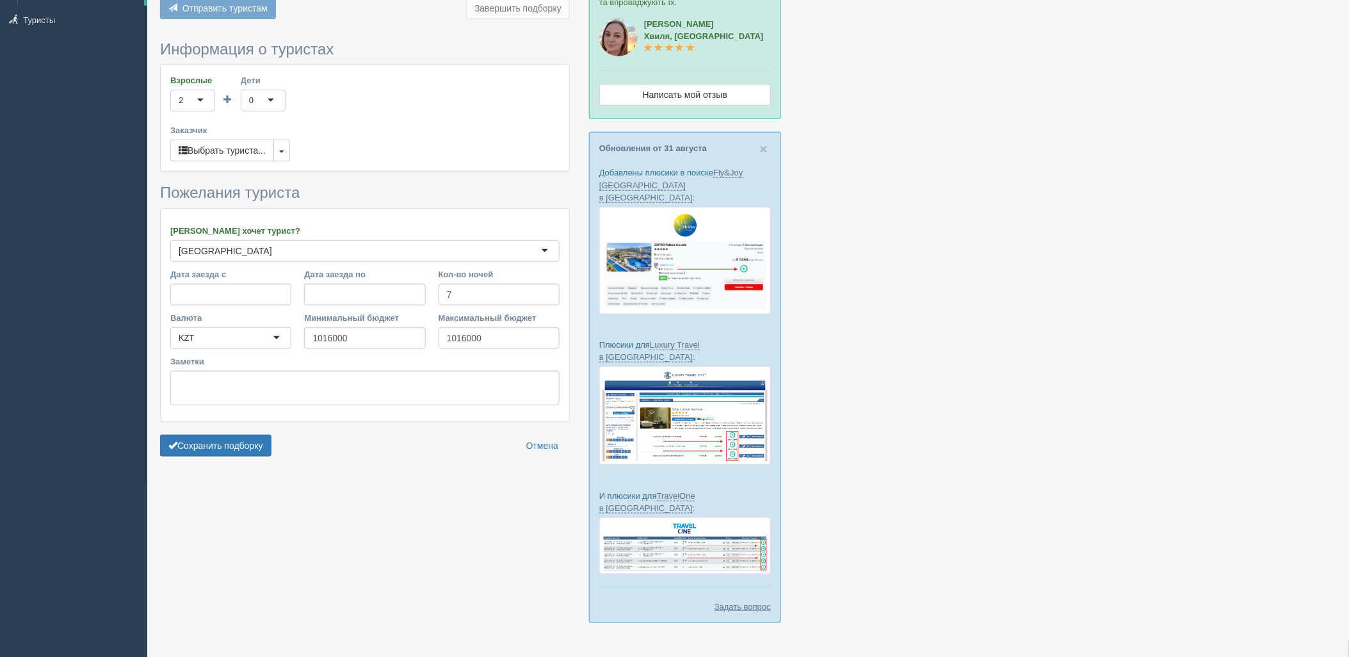
click at [263, 458] on form "Информация о туристах Взрослые 2 2 1 2 3 4 5 6 7 8 9 10 11 12 13 14 15 16 17 18…" at bounding box center [365, 252] width 410 height 422
click at [260, 451] on button "Сохранить подборку" at bounding box center [215, 446] width 111 height 22
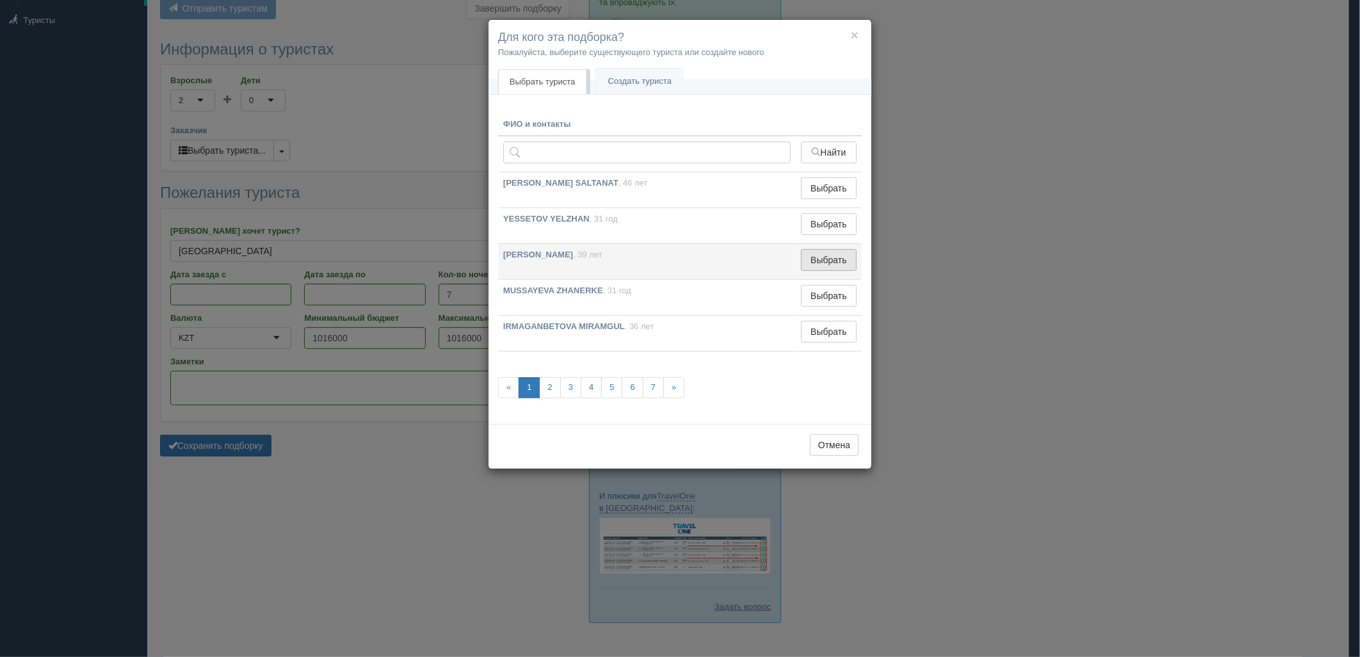
click at [813, 249] on button "Выбрать" at bounding box center [829, 260] width 56 height 22
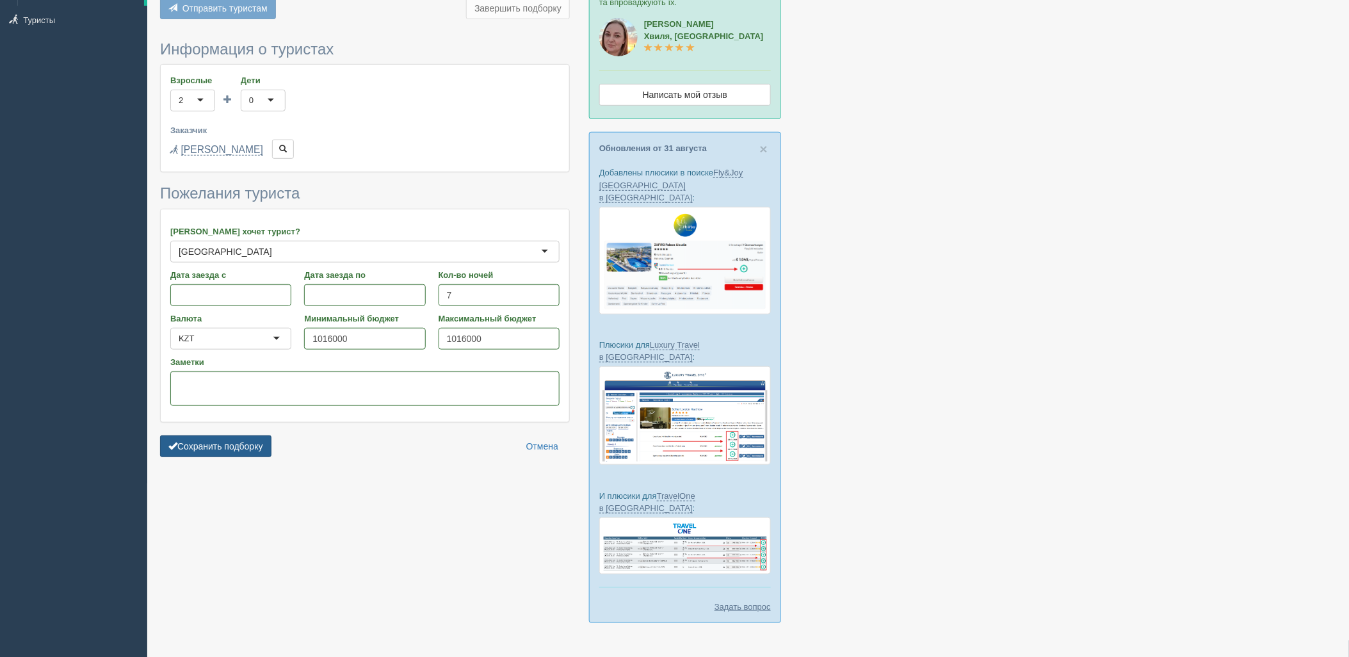
click at [197, 453] on button "Сохранить подборку" at bounding box center [215, 446] width 111 height 22
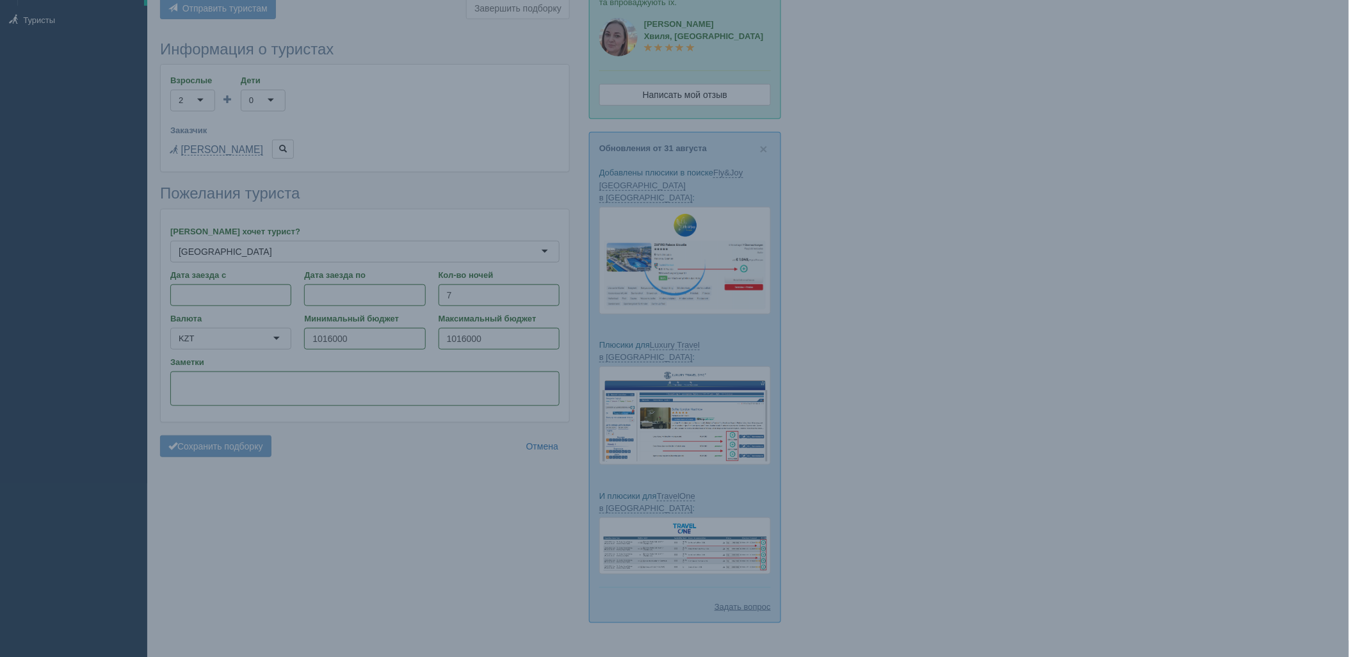
scroll to position [102, 0]
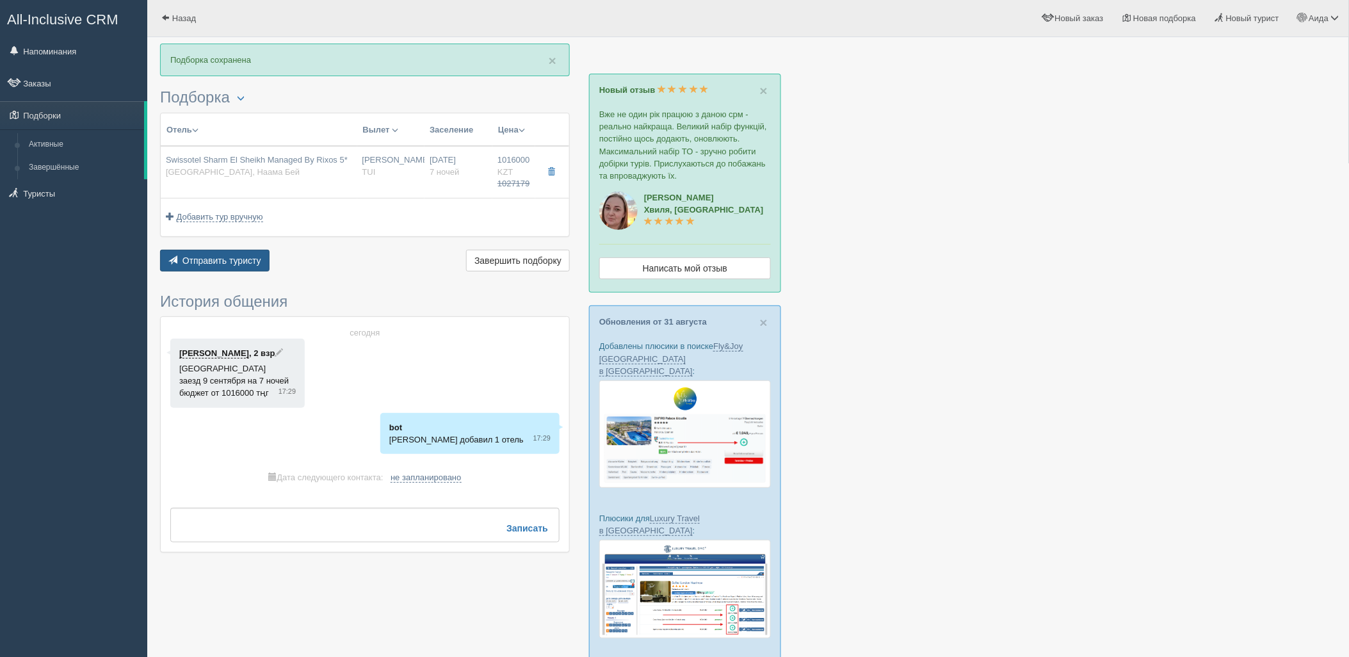
click at [221, 260] on span "Отправить туристу" at bounding box center [221, 260] width 79 height 10
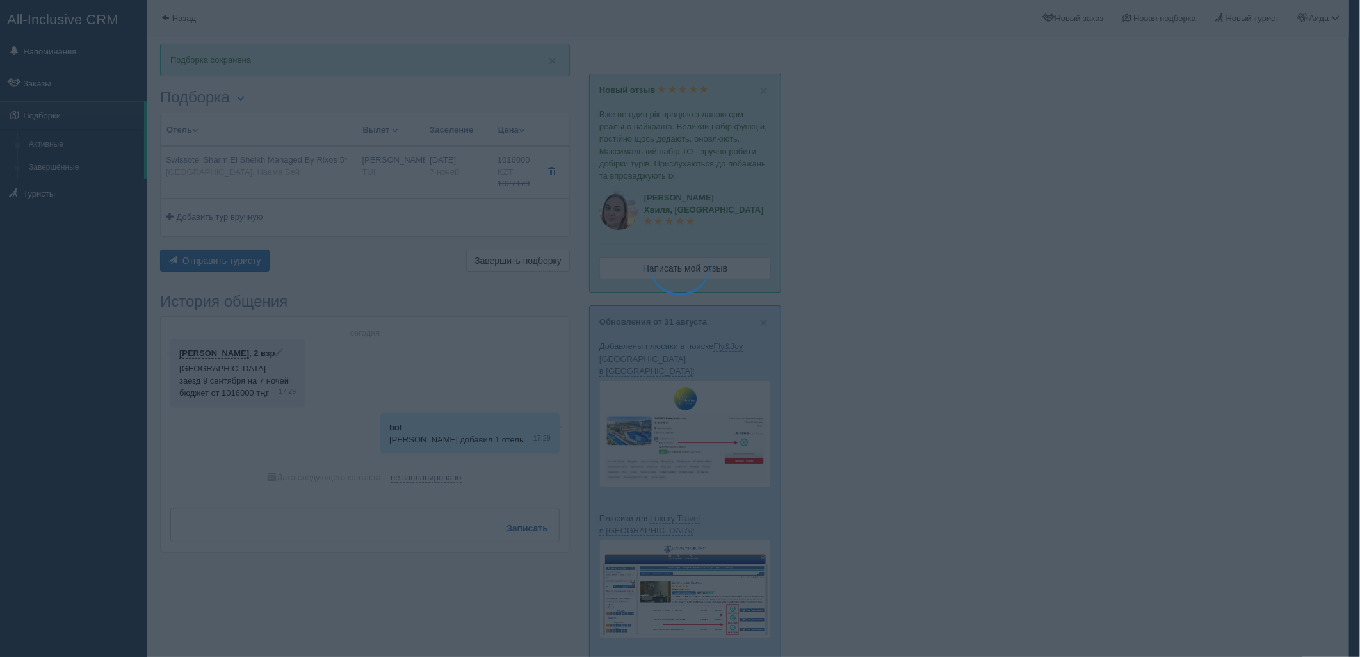
type textarea "🌞 Добрый день! Предлагаем Вам рассмотреть следующие варианты: 🌎 Египет, Наама Б…"
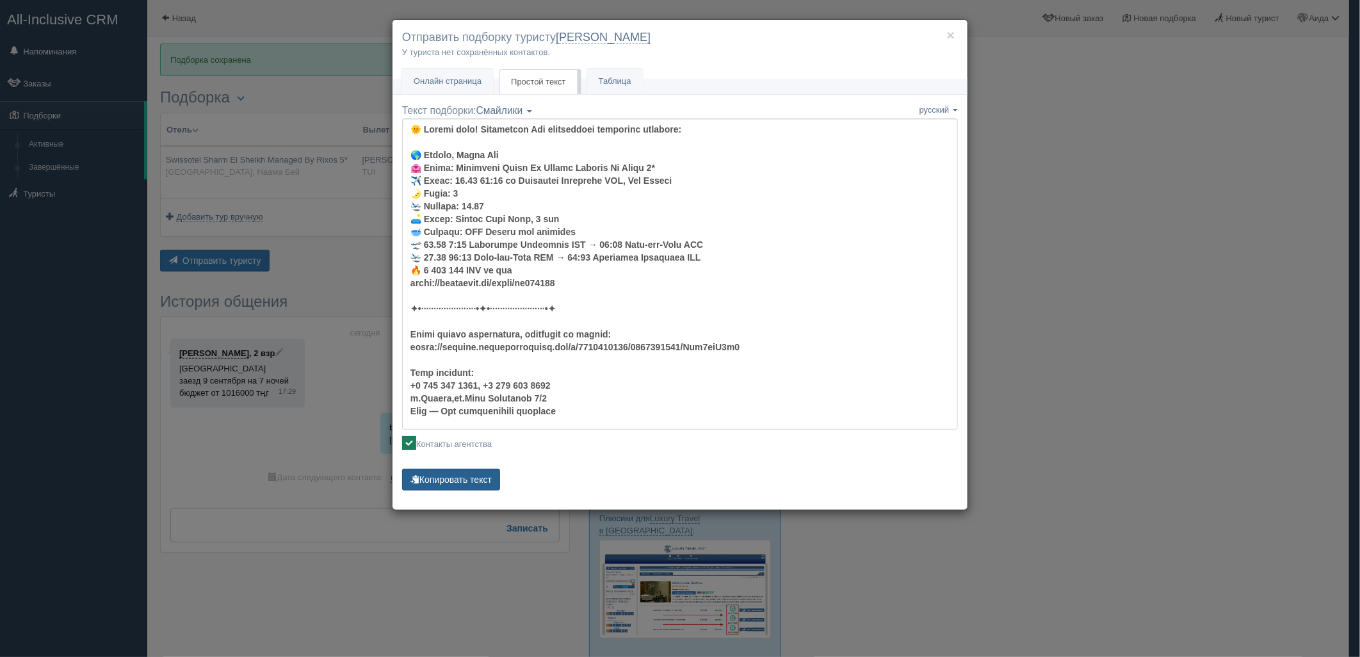
click at [474, 483] on button "Копировать текст" at bounding box center [451, 480] width 98 height 22
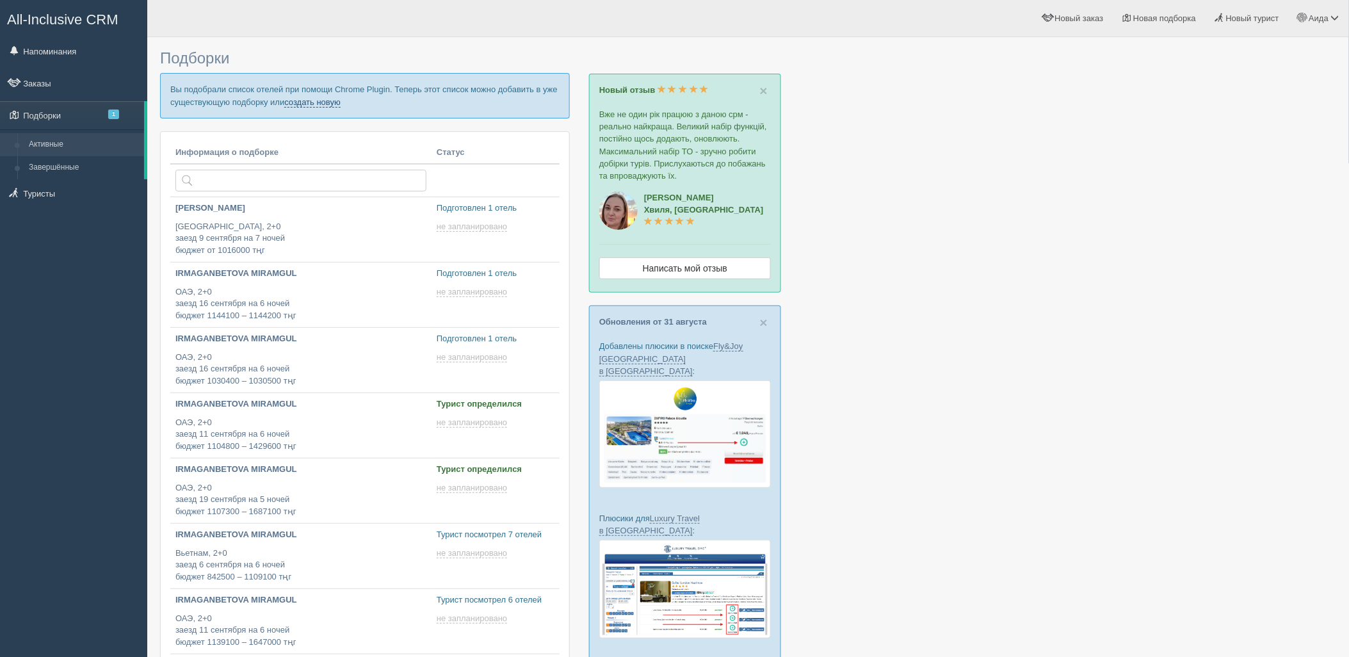
click at [309, 101] on link "создать новую" at bounding box center [312, 102] width 56 height 10
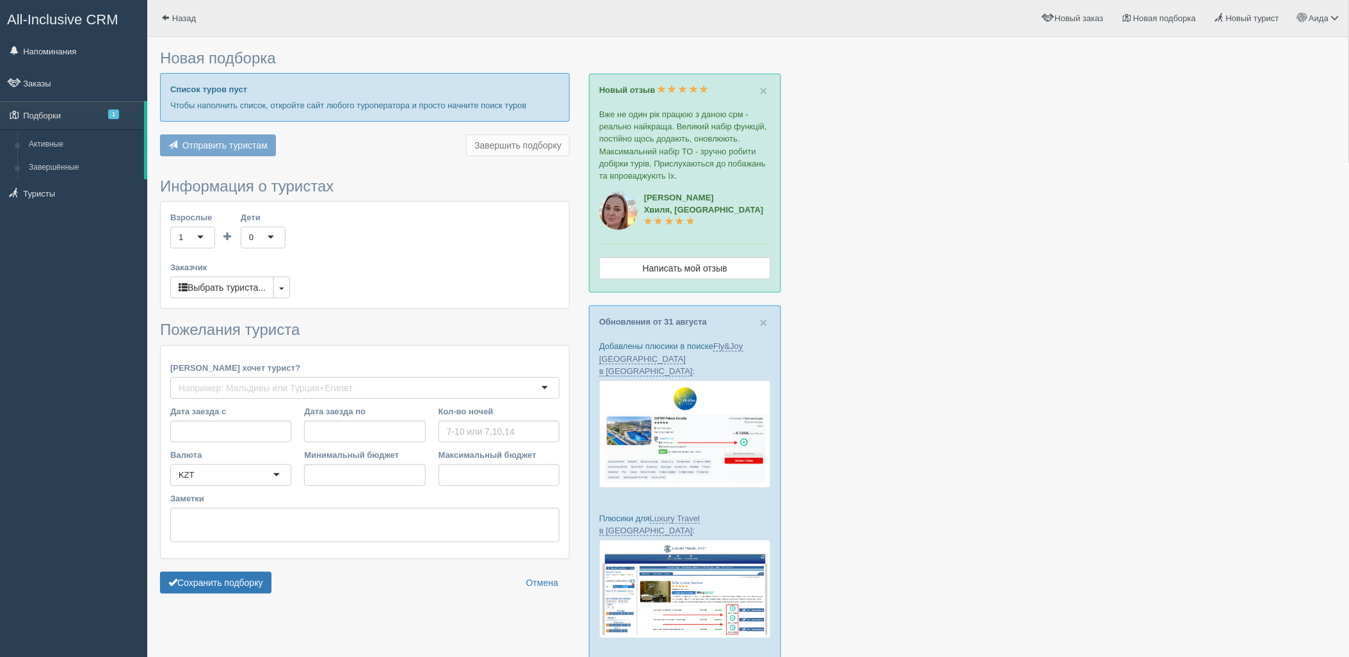
type input "6"
type input "897000"
type input "897100"
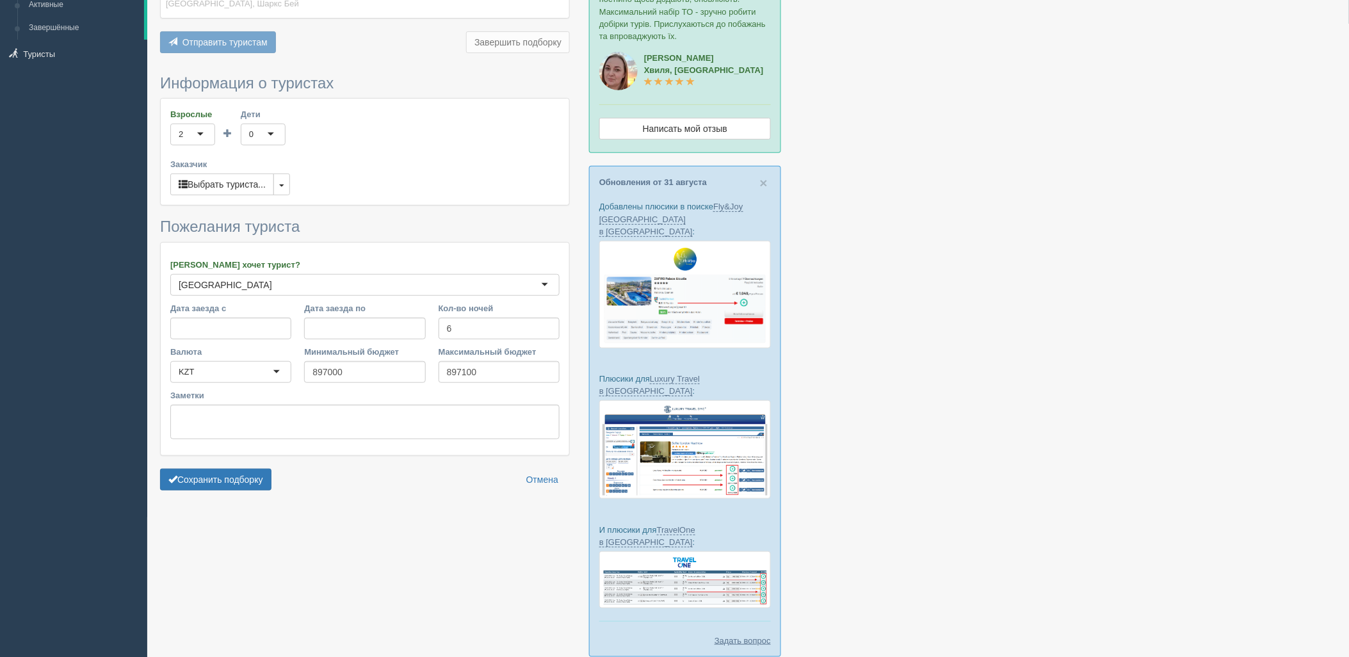
scroll to position [173, 0]
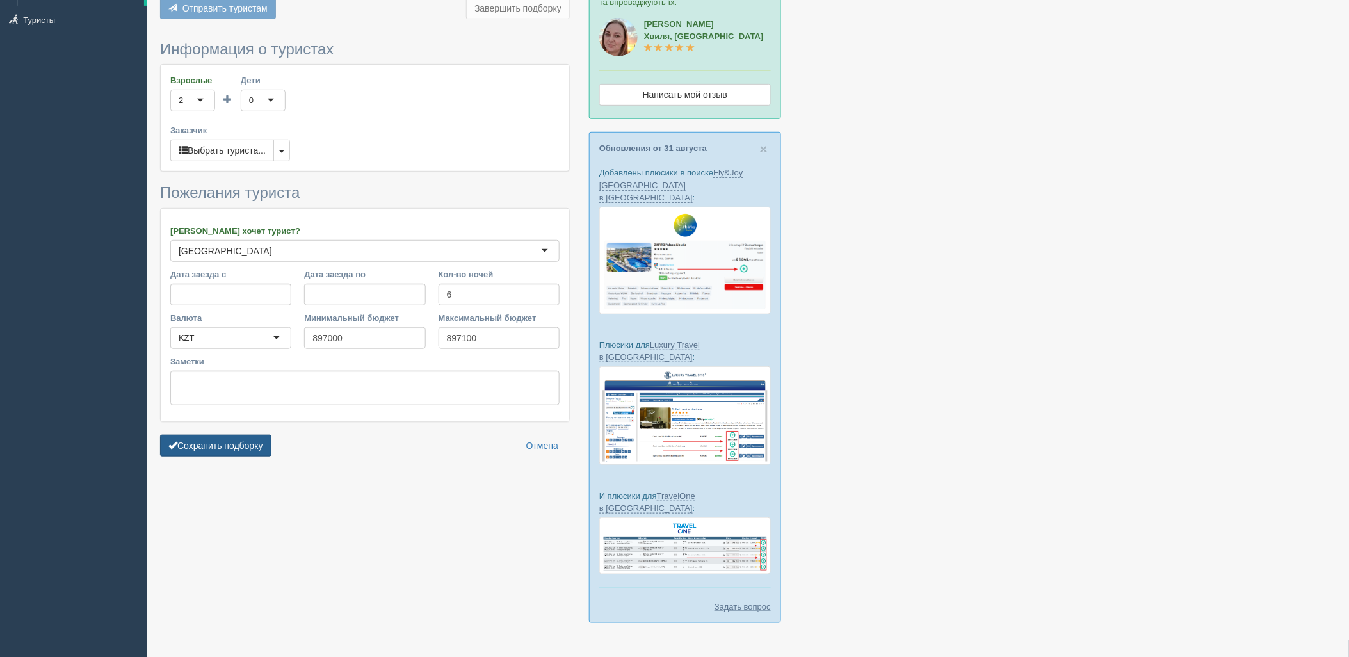
click at [252, 438] on button "Сохранить подборку" at bounding box center [215, 446] width 111 height 22
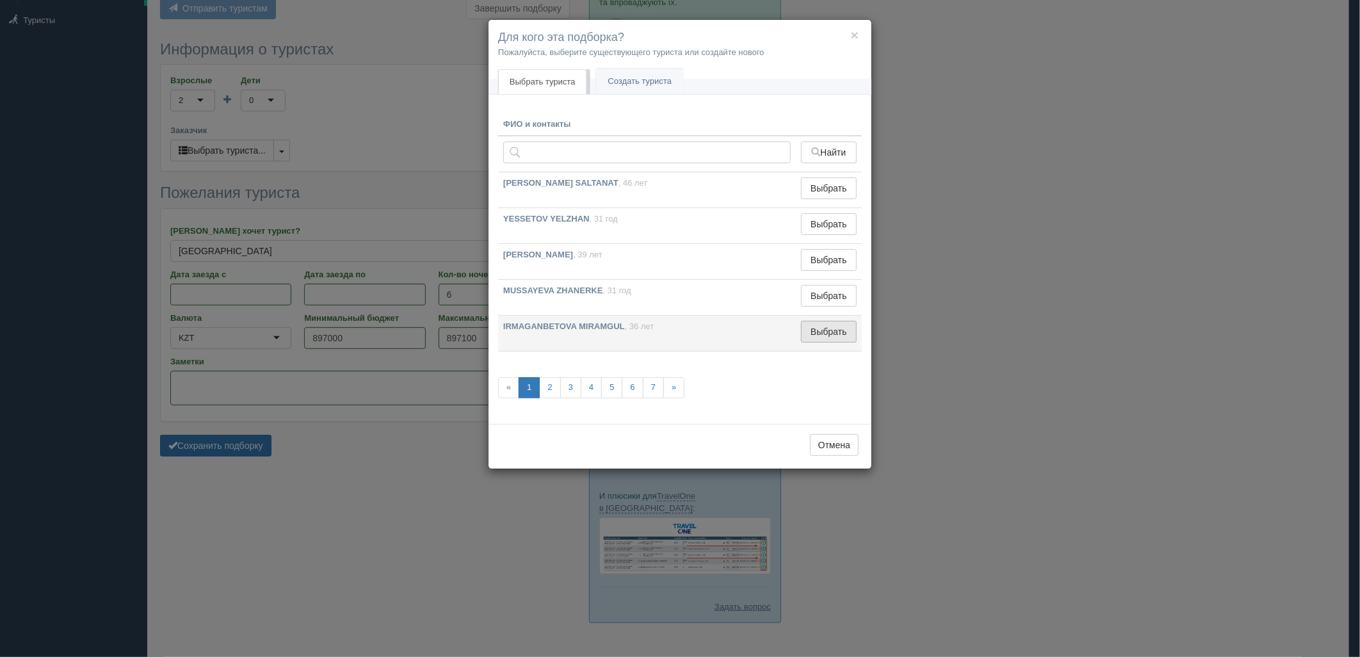
click at [849, 330] on button "Выбрать" at bounding box center [829, 332] width 56 height 22
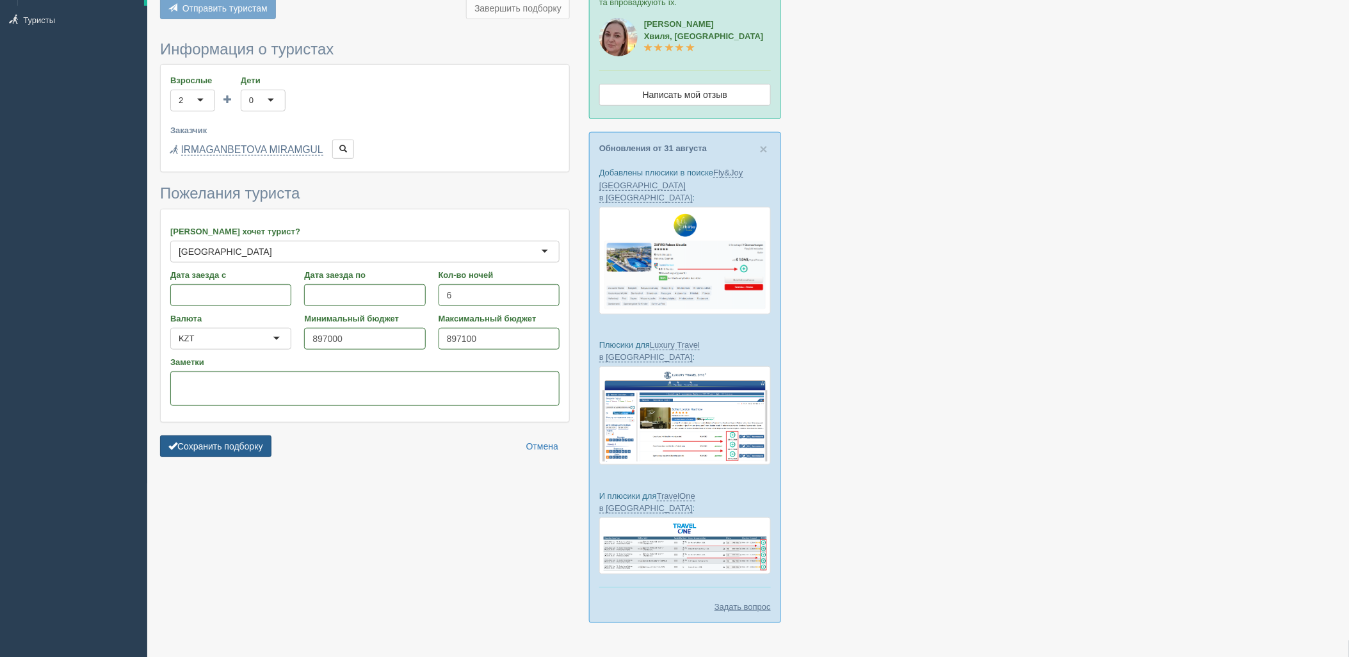
click at [210, 444] on button "Сохранить подборку" at bounding box center [215, 446] width 111 height 22
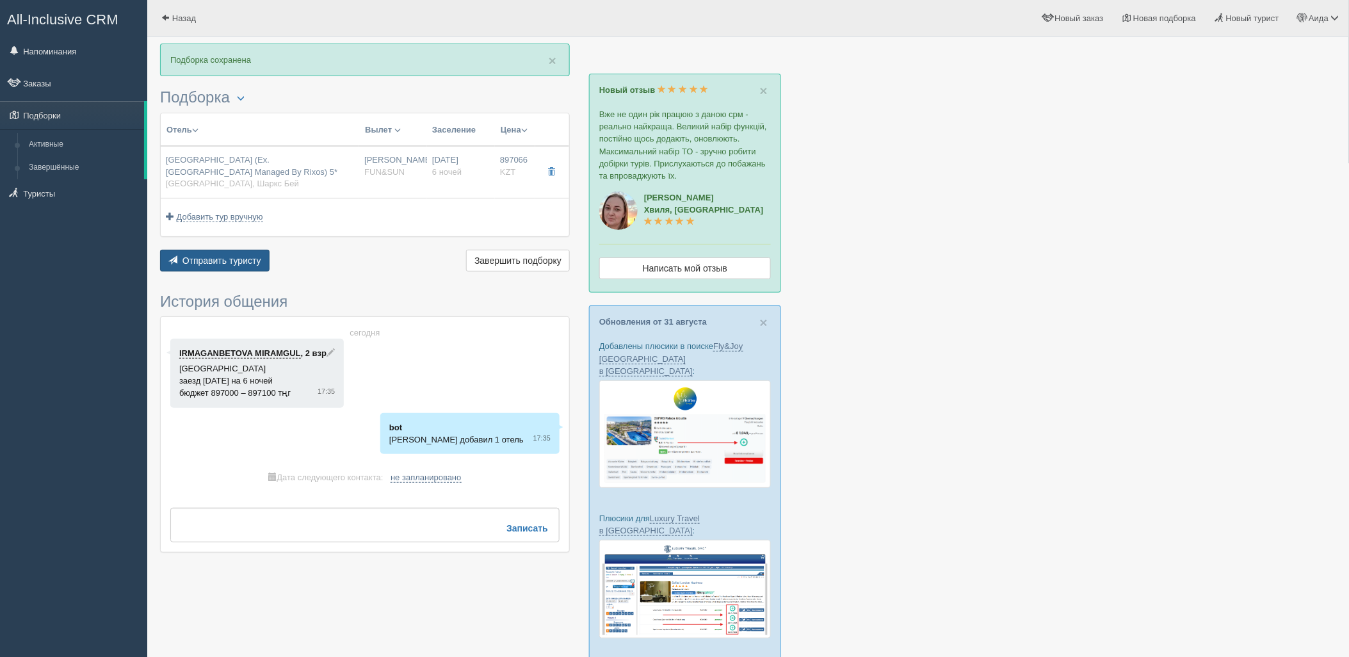
click at [214, 262] on span "Отправить туристу" at bounding box center [221, 260] width 79 height 10
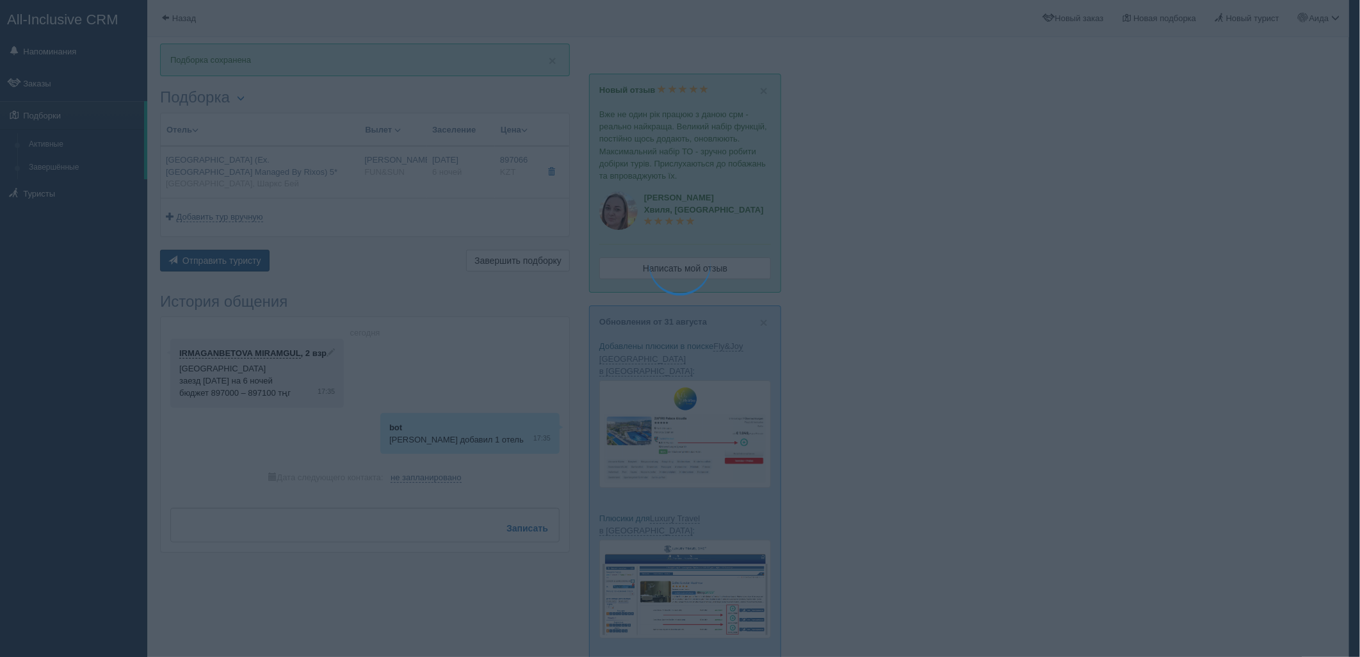
type textarea "🌞 Loremi dolo! Sitametcon Adi elitseddoei temporinc utlabore: 🌎 Etdolo, Magna A…"
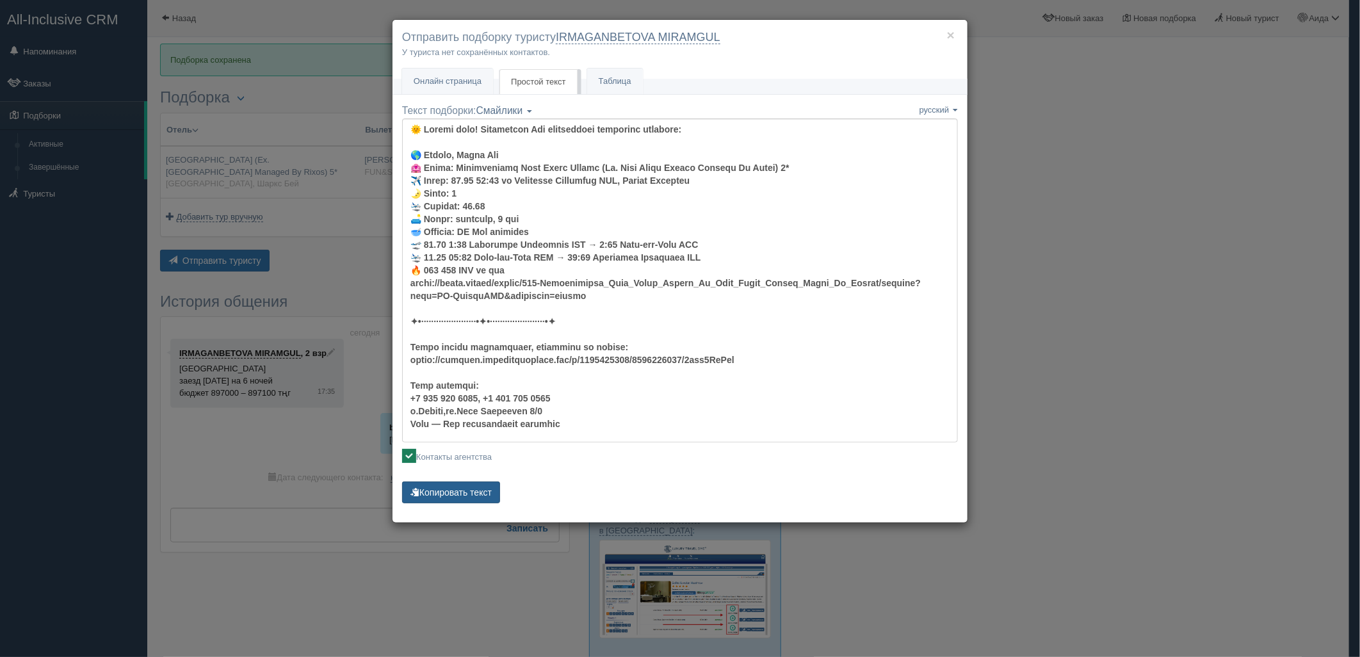
click at [474, 484] on button "Копировать текст" at bounding box center [451, 492] width 98 height 22
